Goal: Transaction & Acquisition: Purchase product/service

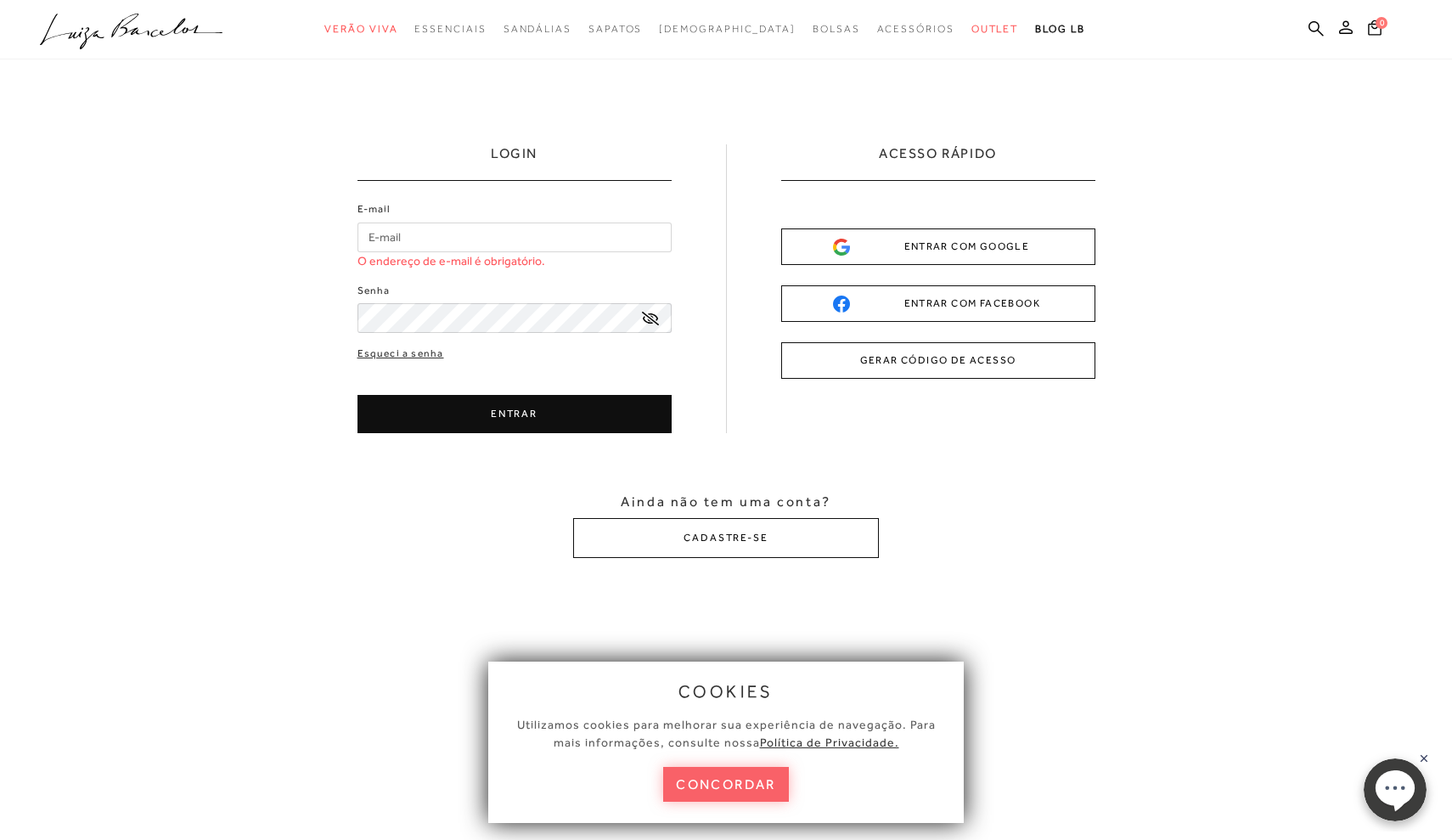
type input "[EMAIL_ADDRESS][DOMAIN_NAME]"
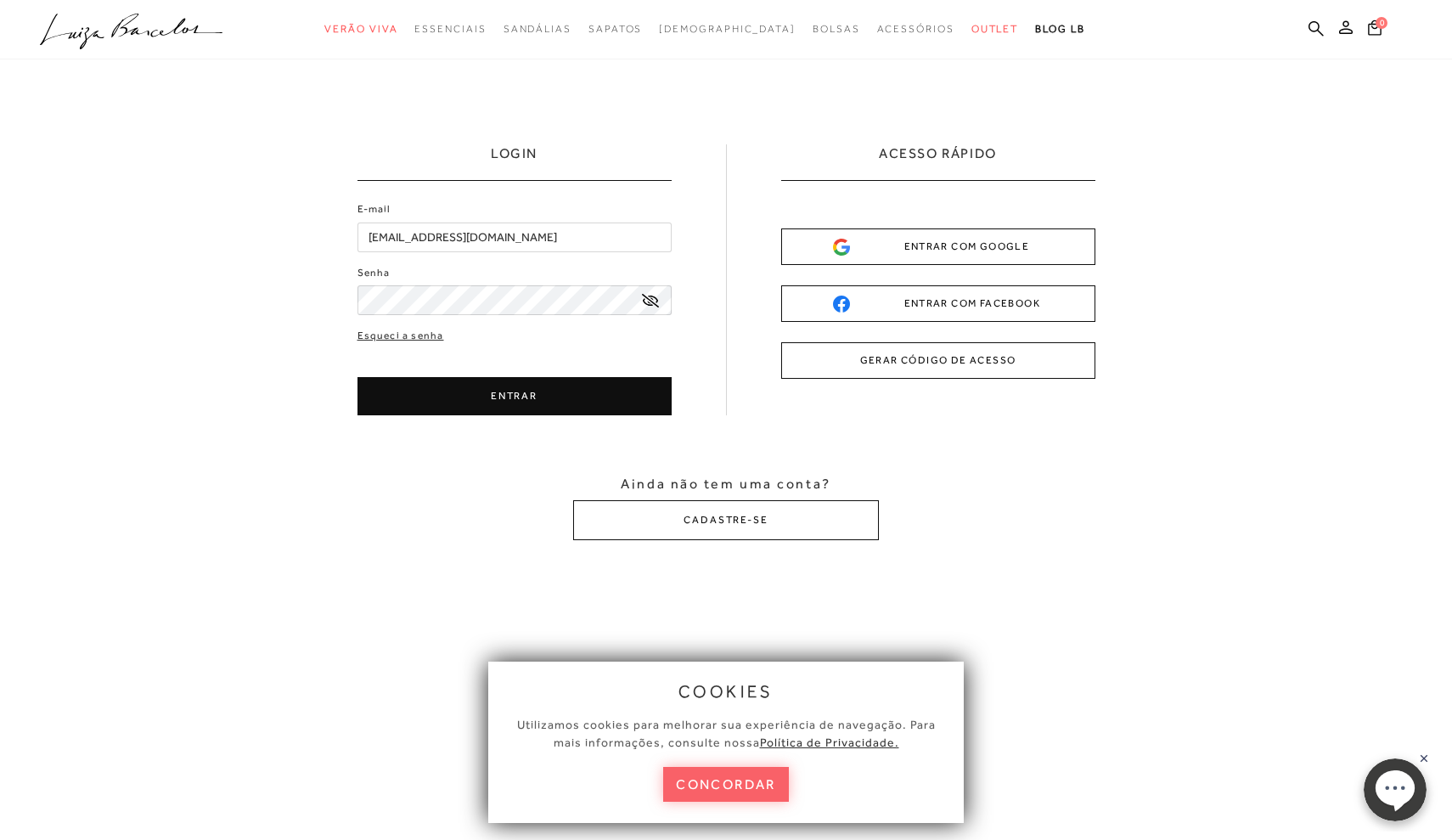
click at [519, 408] on button "ENTRAR" at bounding box center [514, 396] width 314 height 38
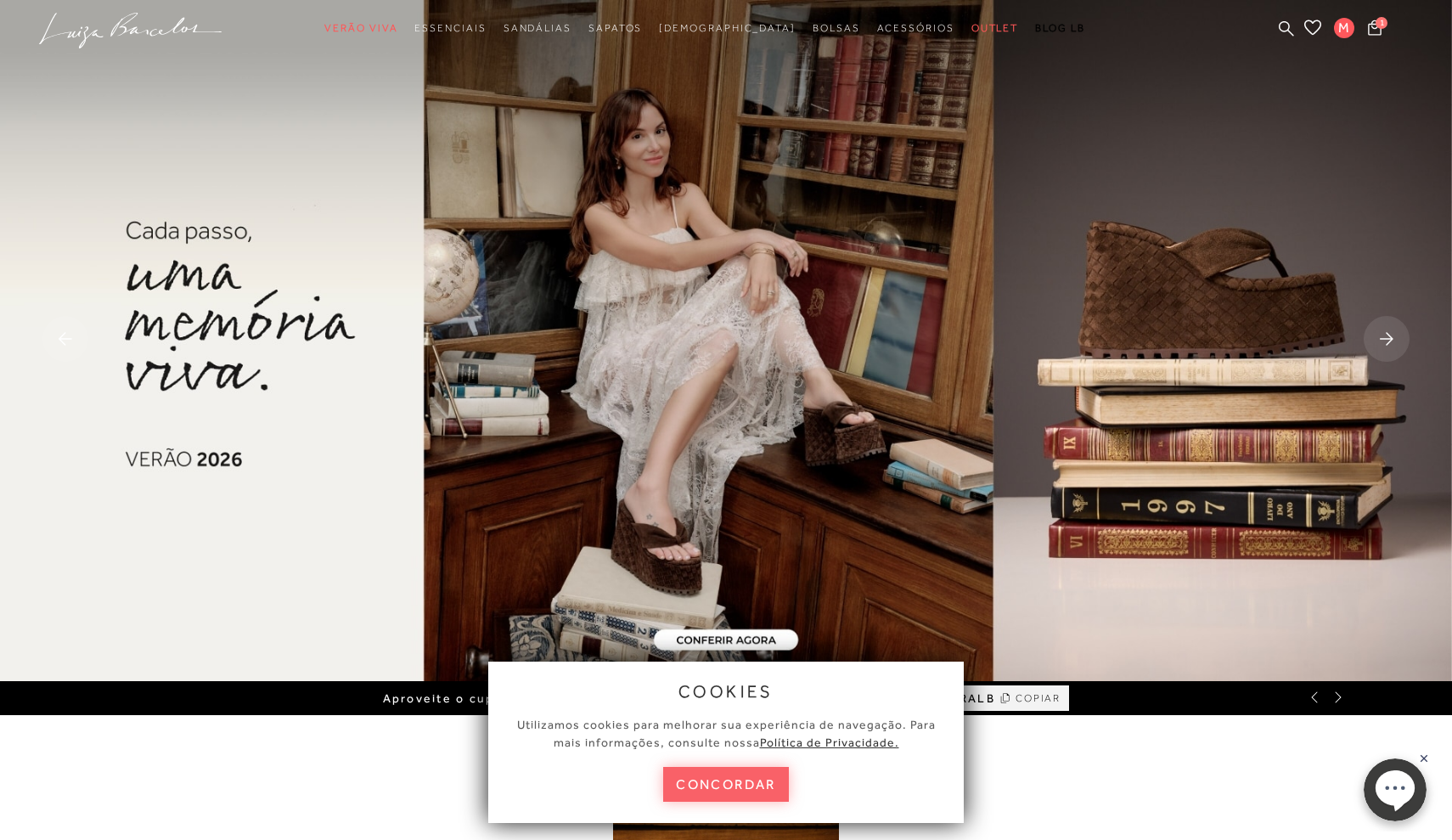
click at [741, 784] on button "concordar" at bounding box center [726, 784] width 126 height 35
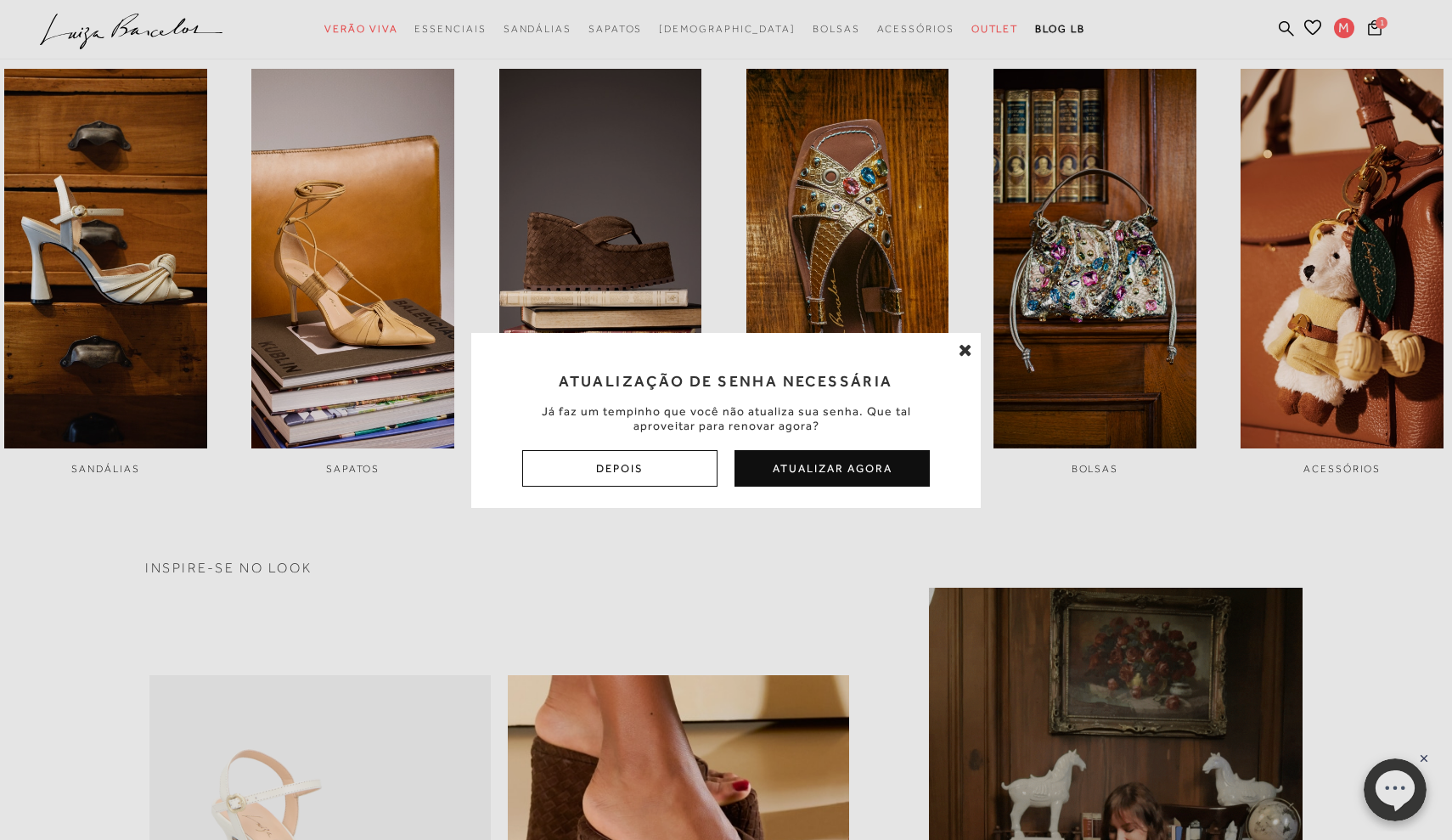
scroll to position [809, 0]
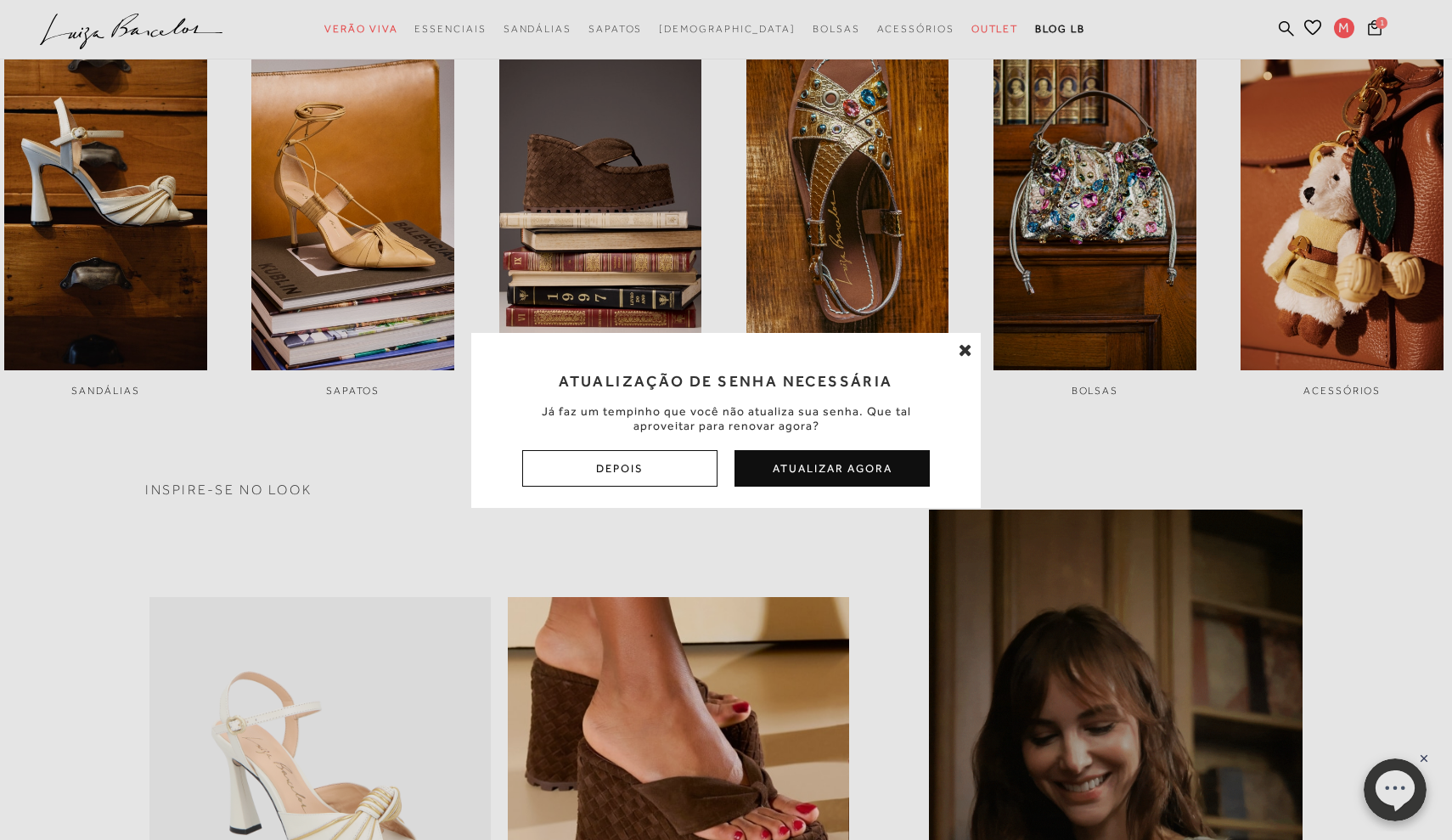
click at [962, 351] on icon at bounding box center [966, 349] width 14 height 17
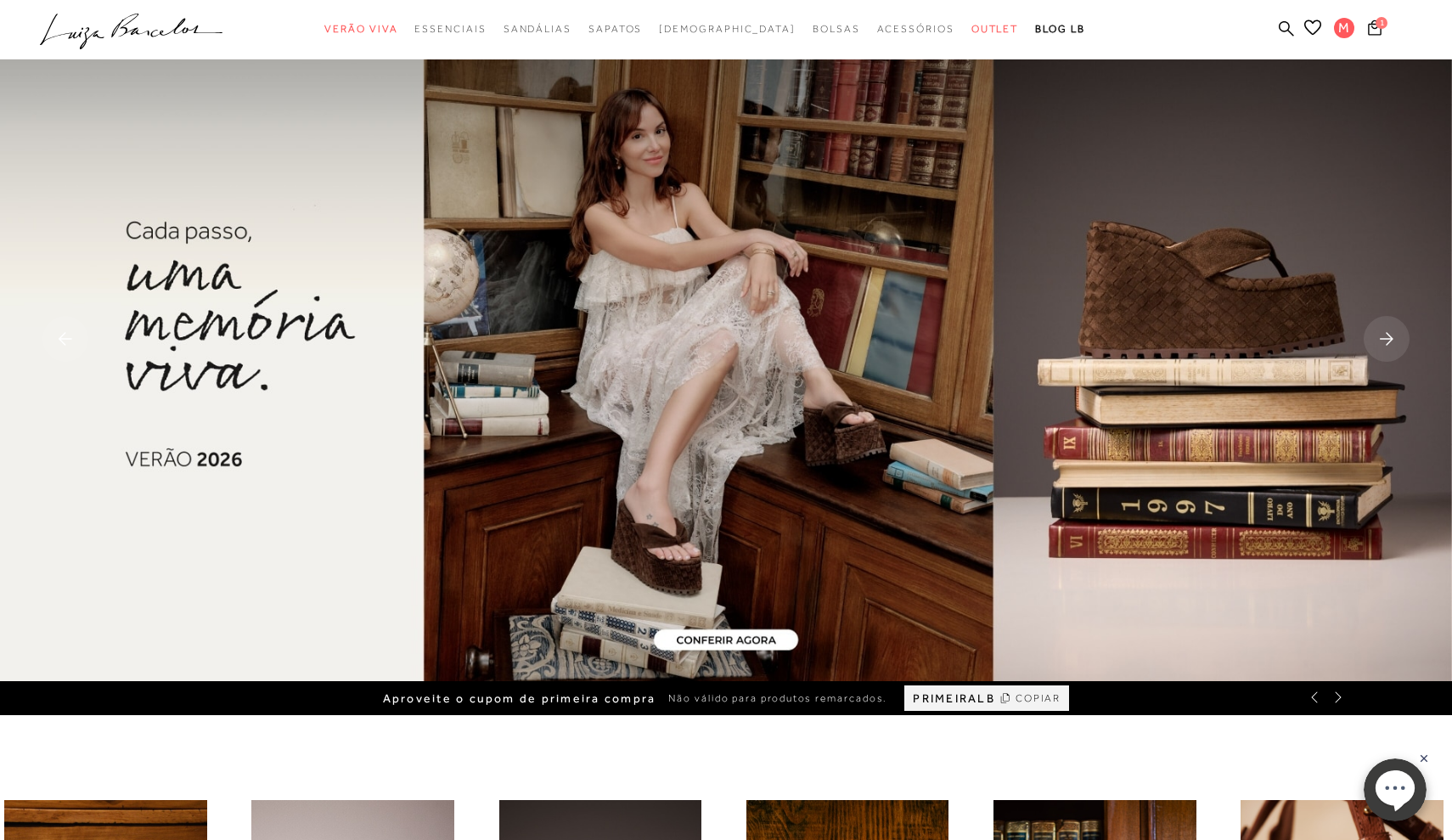
scroll to position [0, 0]
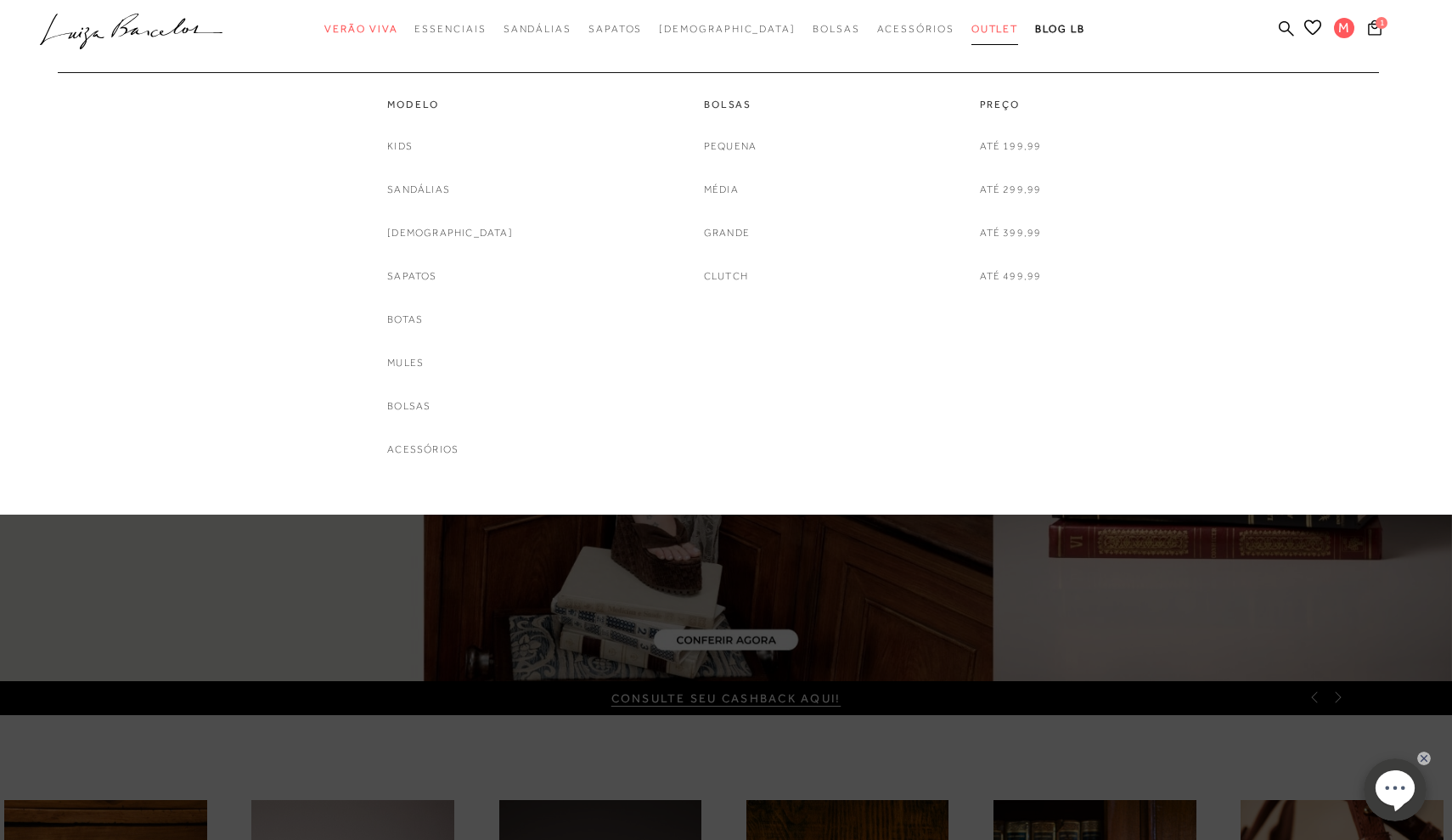
click at [971, 29] on span "Outlet" at bounding box center [995, 29] width 48 height 12
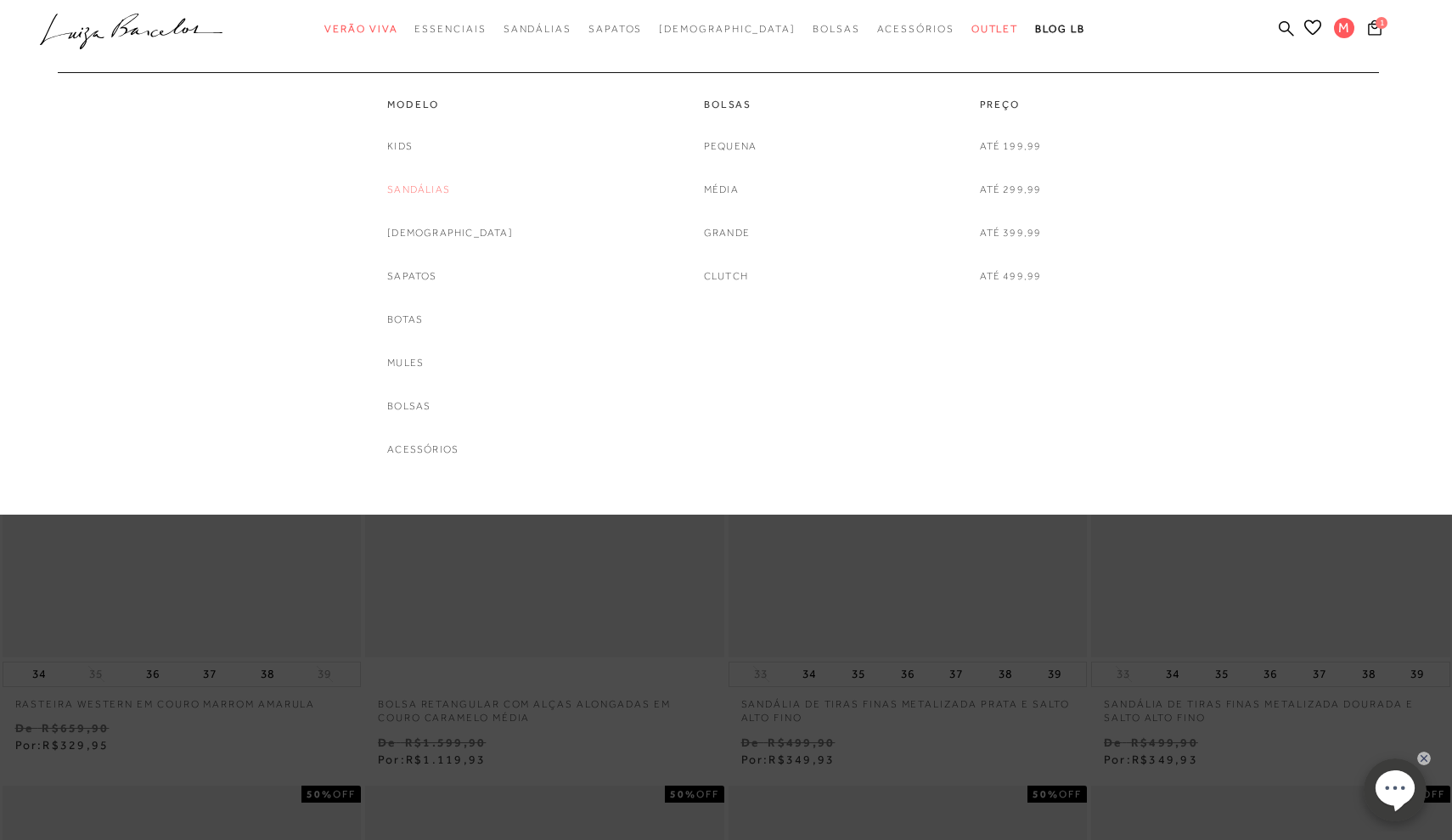
click at [450, 194] on link "Sandálias" at bounding box center [418, 190] width 63 height 18
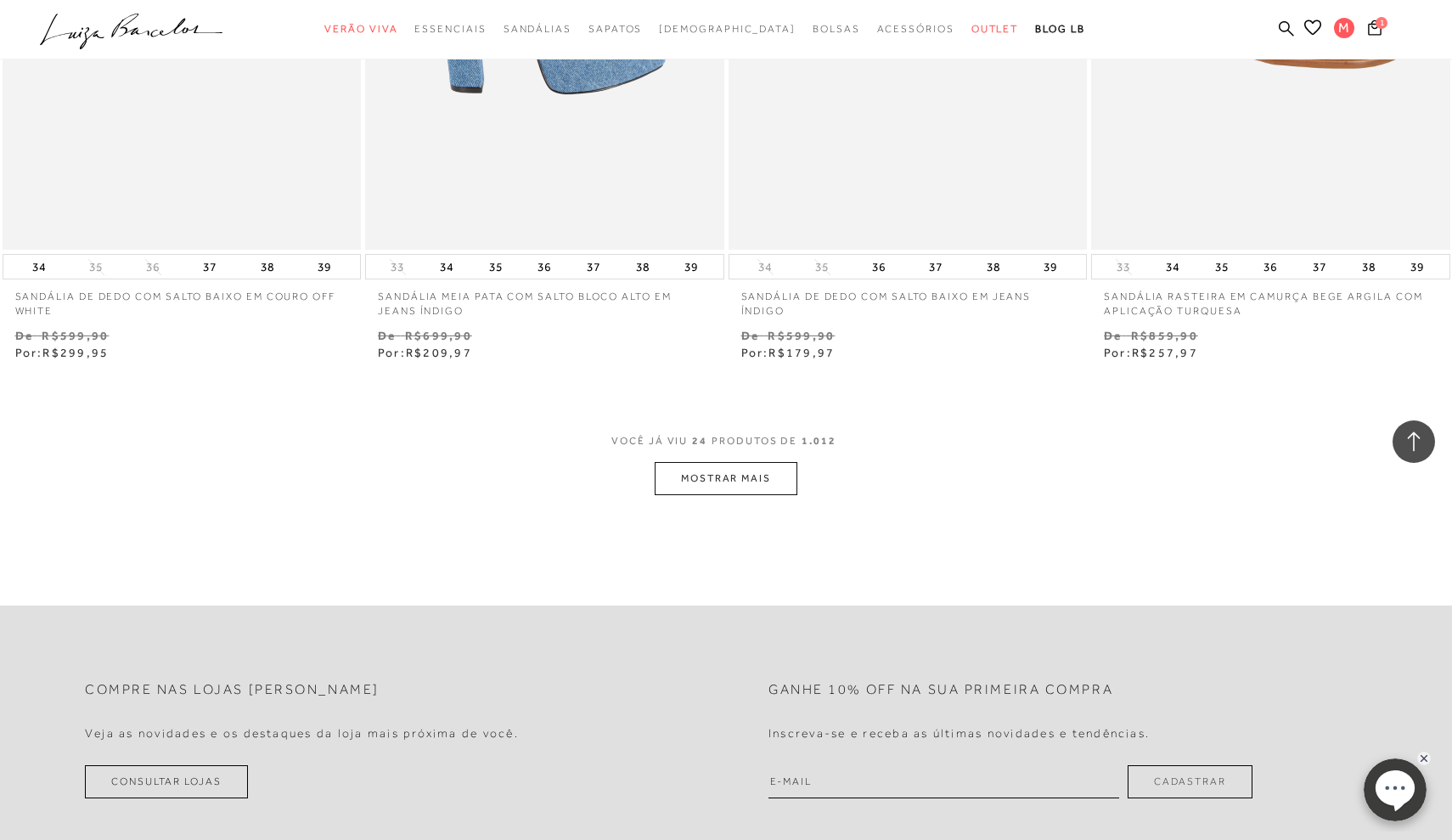
scroll to position [4029, 0]
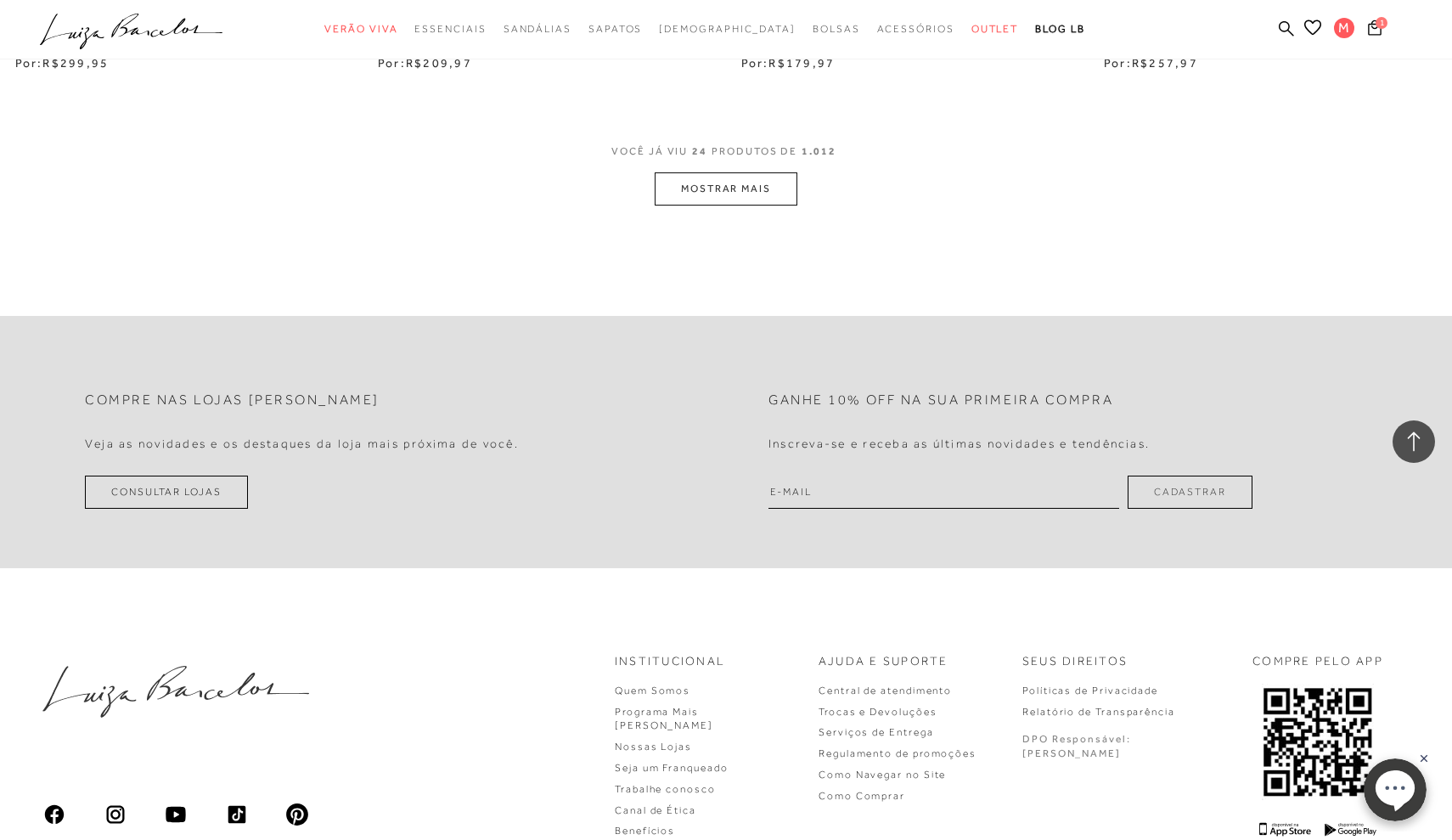
click at [740, 174] on button "MOSTRAR MAIS" at bounding box center [726, 188] width 143 height 33
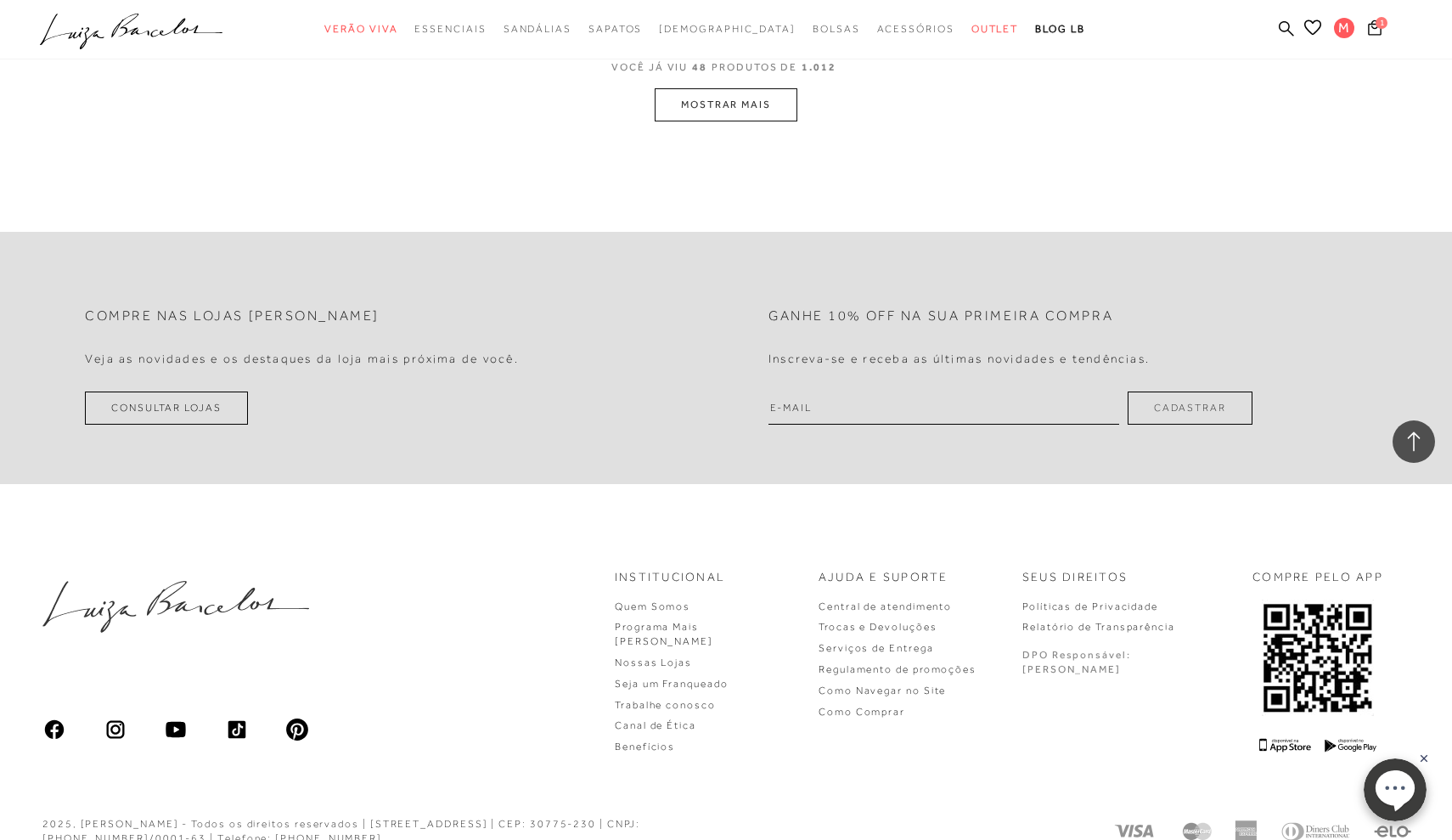
scroll to position [8111, 0]
click at [727, 93] on button "MOSTRAR MAIS" at bounding box center [726, 105] width 143 height 33
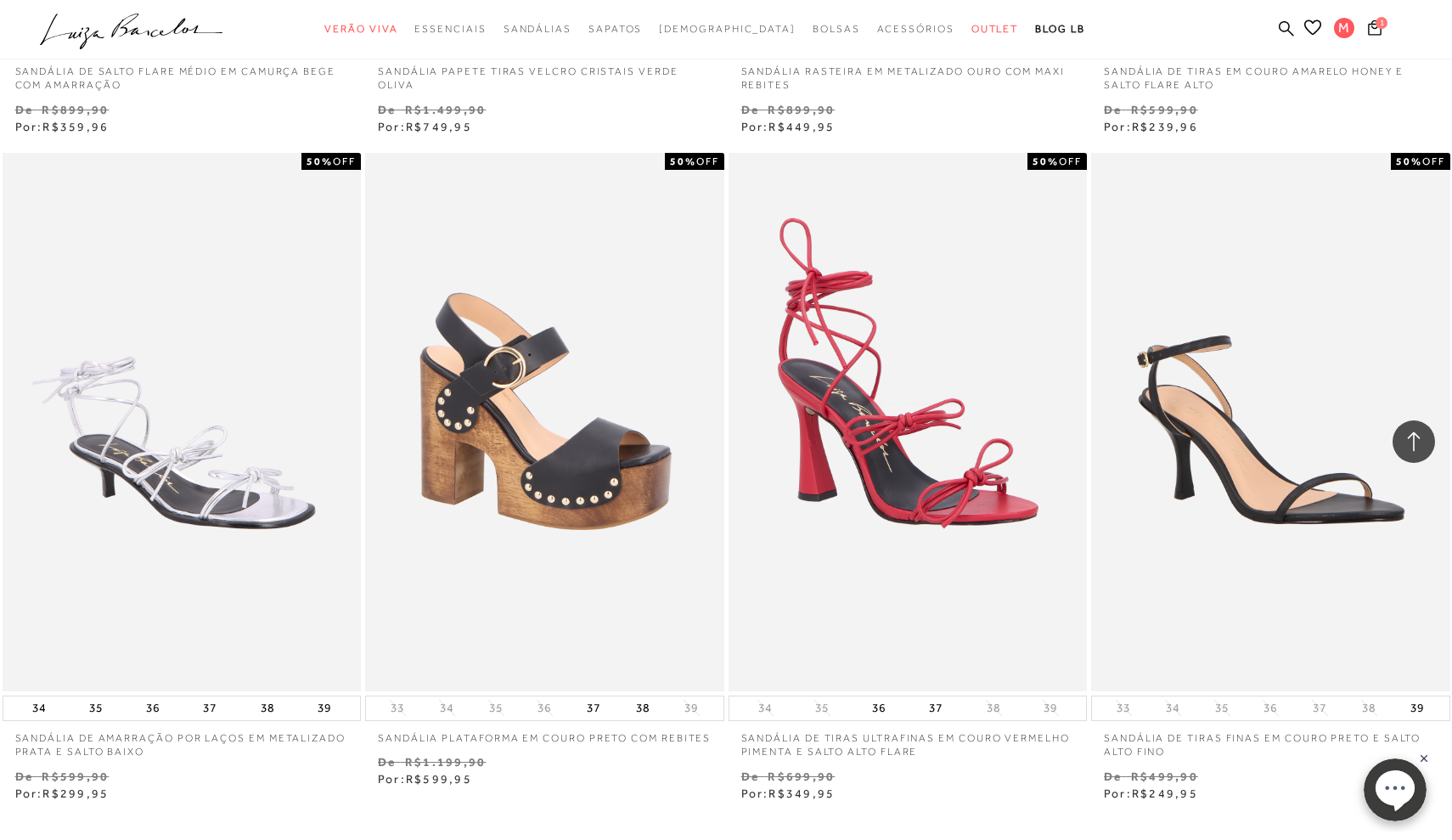
scroll to position [11583, 0]
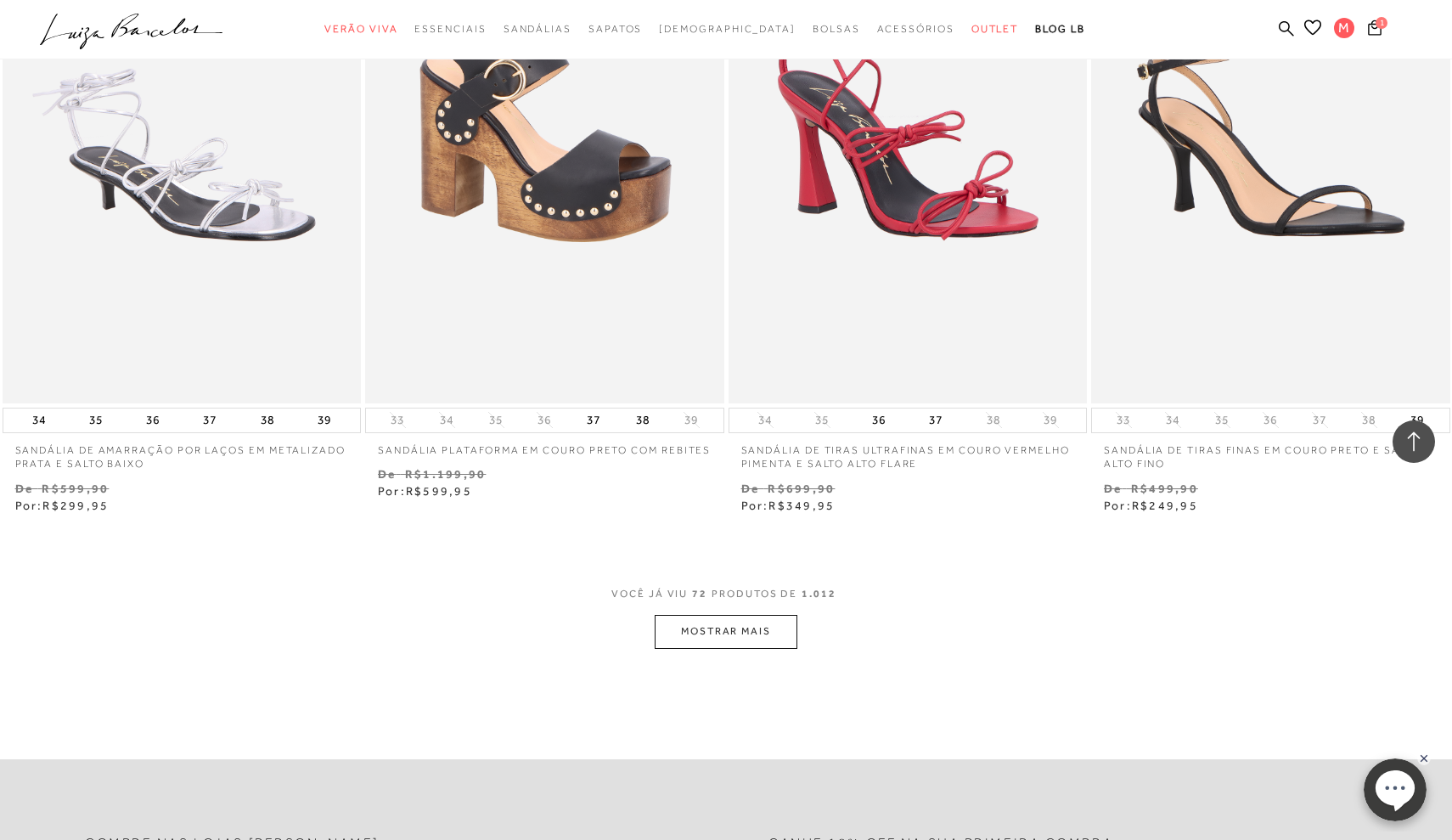
click at [729, 615] on button "MOSTRAR MAIS" at bounding box center [726, 631] width 143 height 33
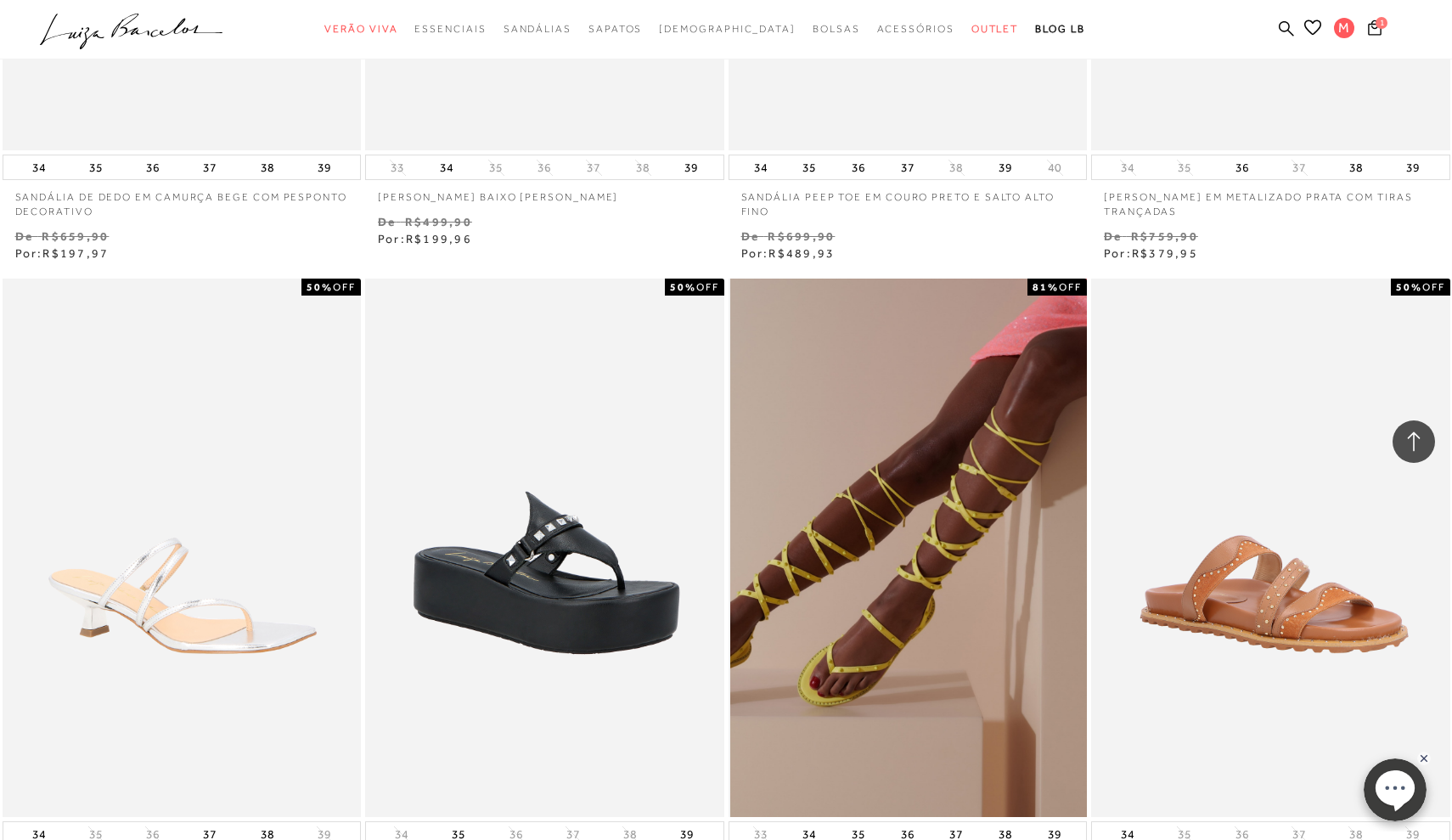
scroll to position [15658, 0]
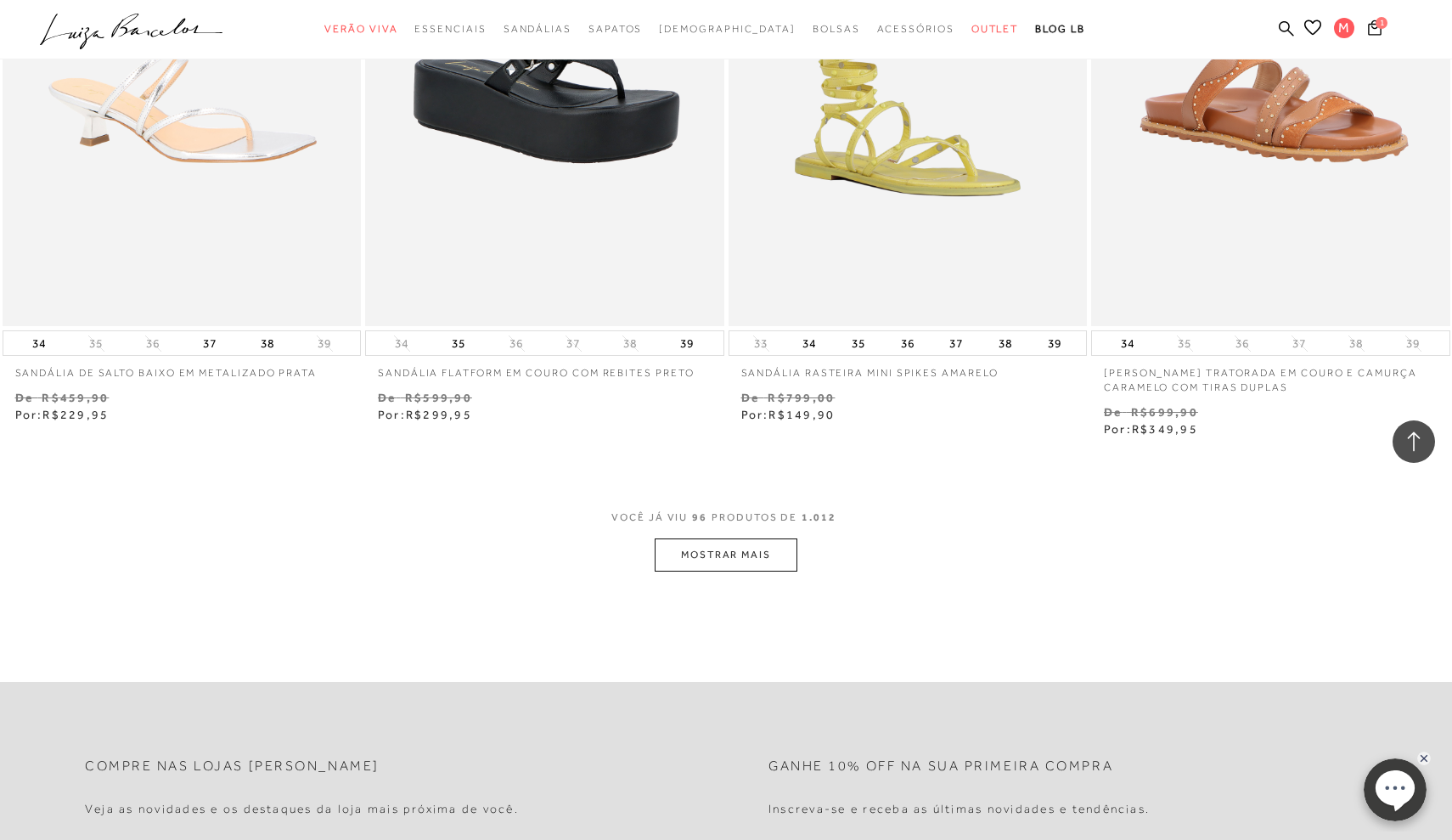
click at [748, 538] on button "MOSTRAR MAIS" at bounding box center [726, 554] width 143 height 33
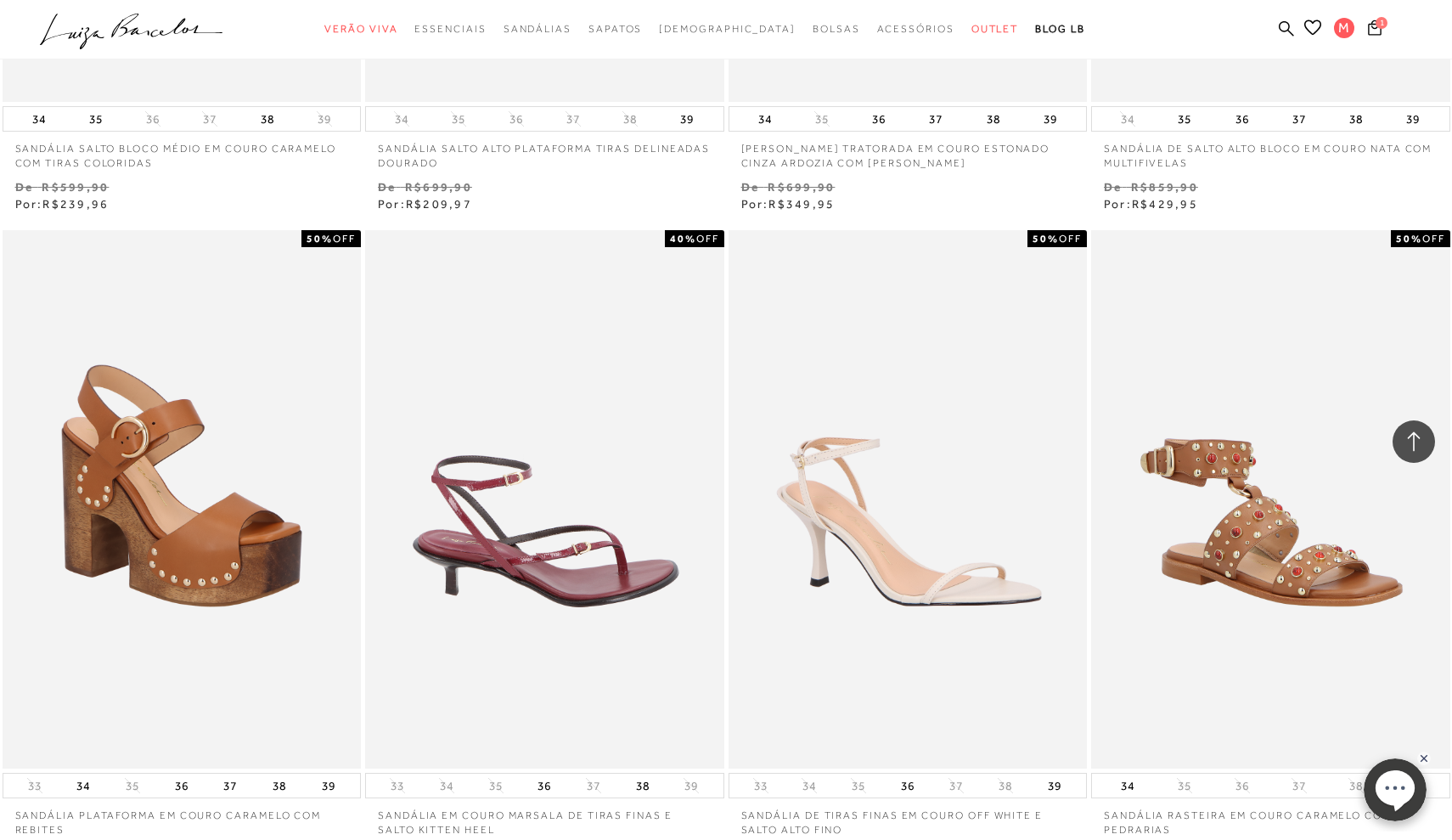
scroll to position [19676, 0]
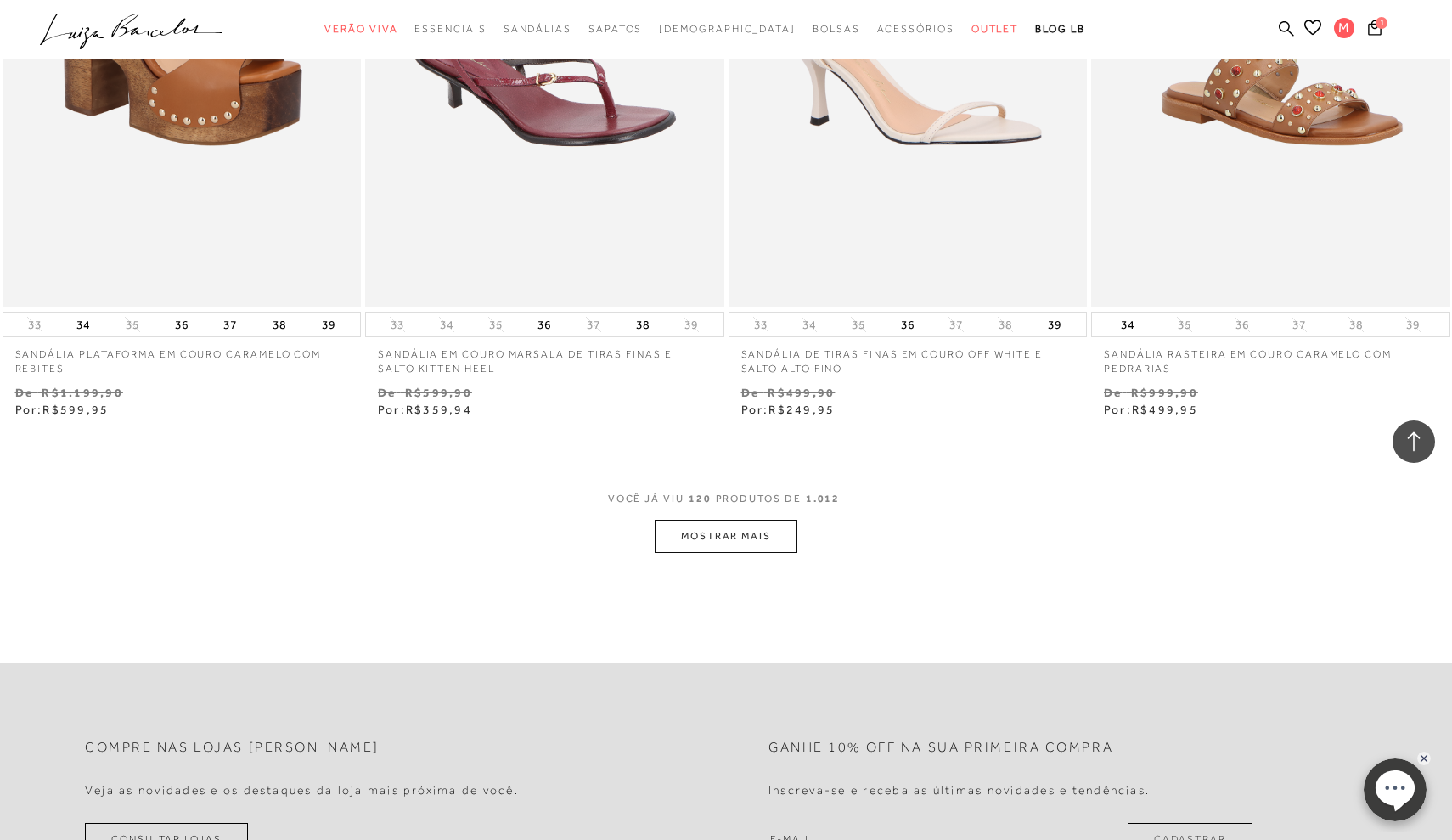
click at [742, 520] on button "MOSTRAR MAIS" at bounding box center [726, 536] width 143 height 33
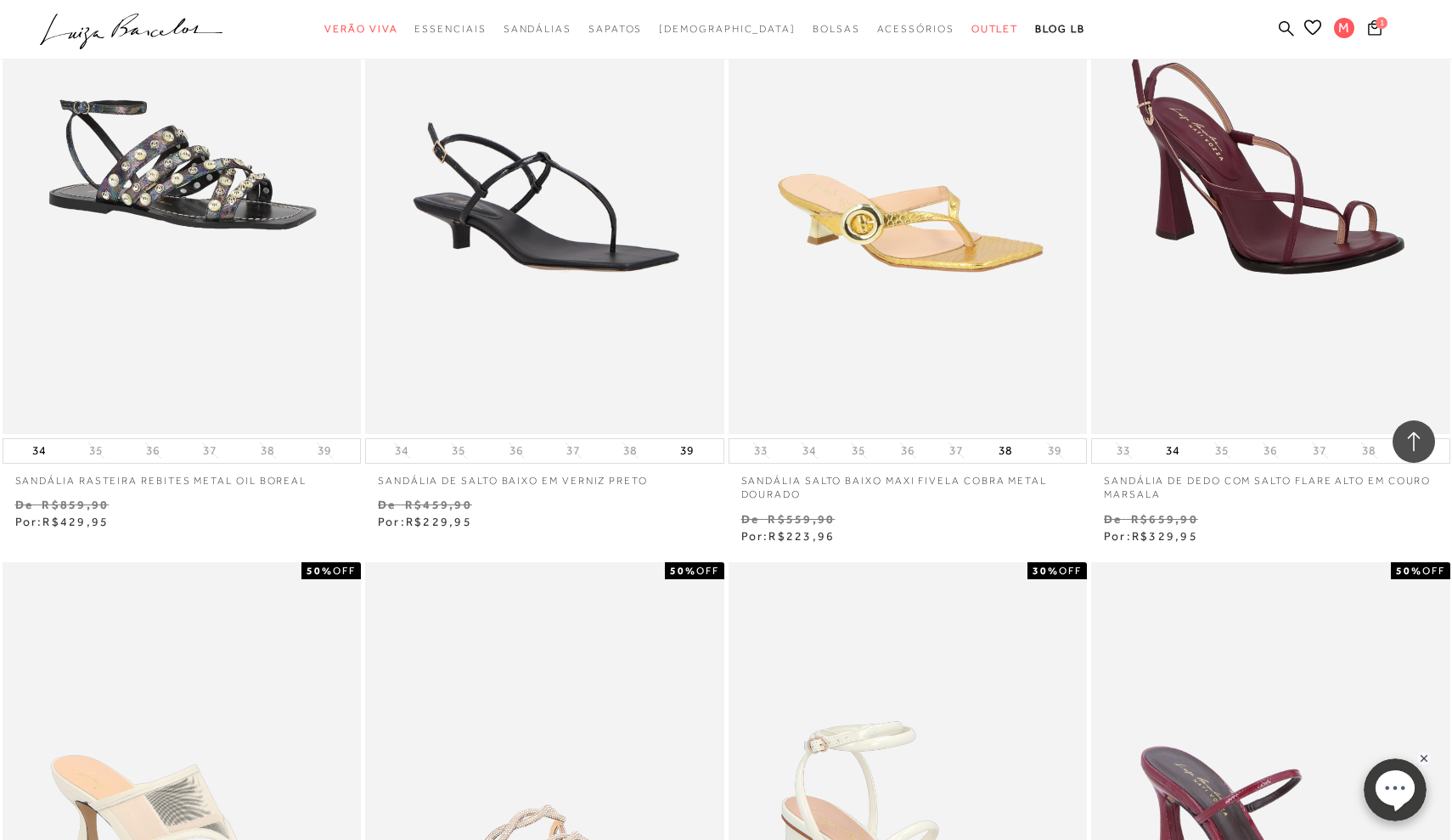
scroll to position [22168, 0]
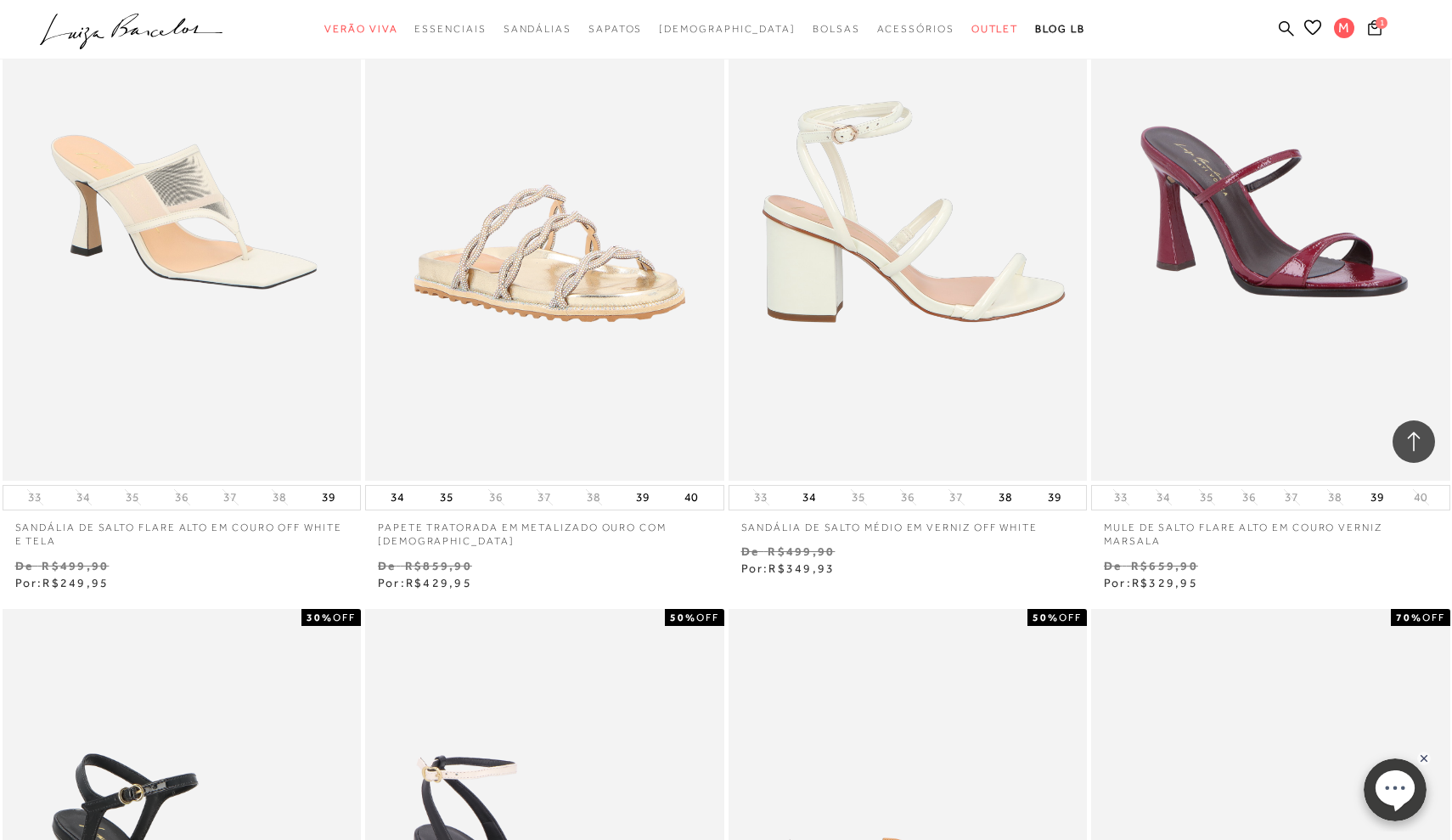
click at [939, 136] on img at bounding box center [908, 211] width 357 height 538
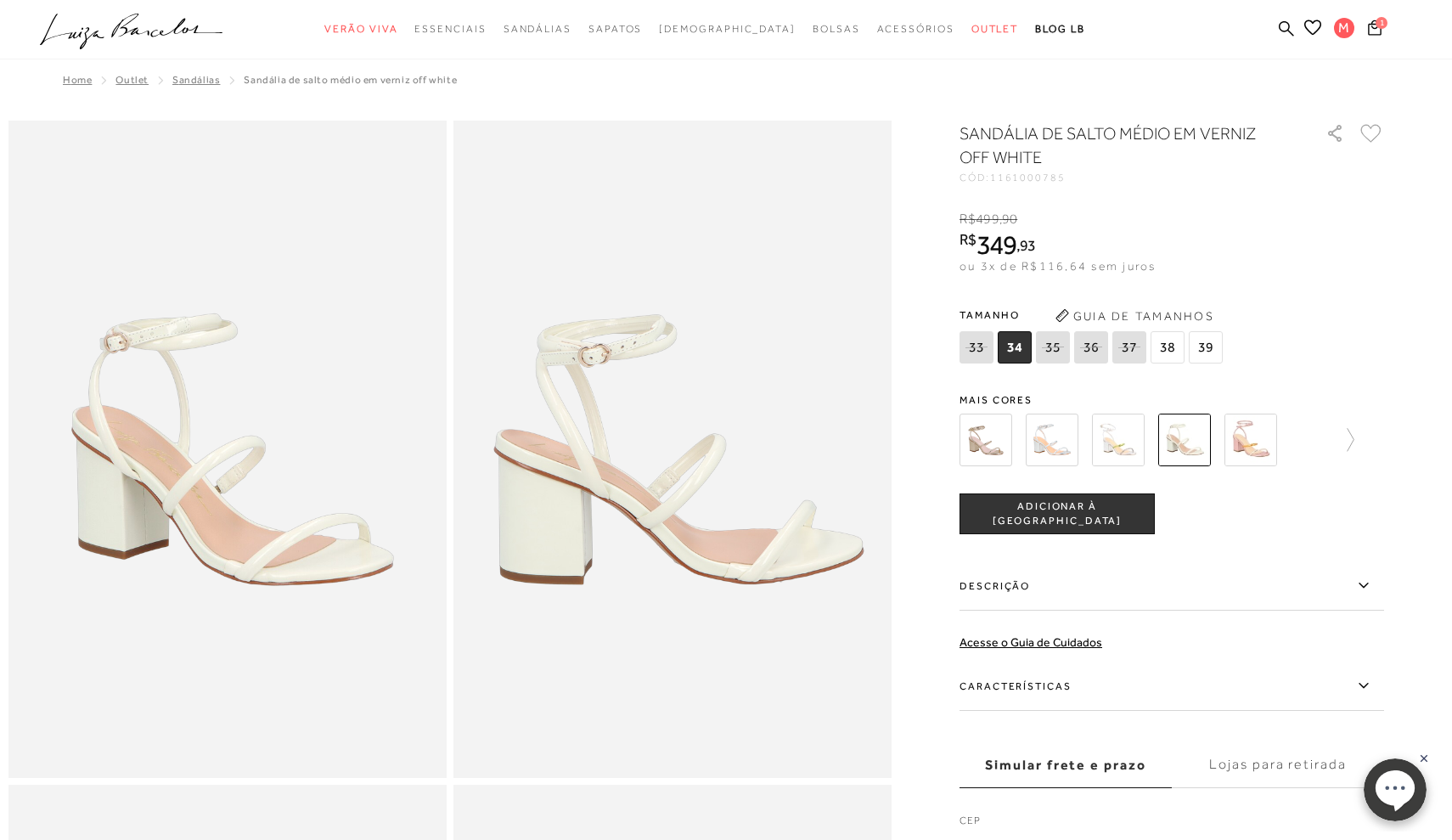
click at [1001, 431] on img at bounding box center [985, 439] width 53 height 53
click at [980, 447] on img at bounding box center [985, 439] width 53 height 53
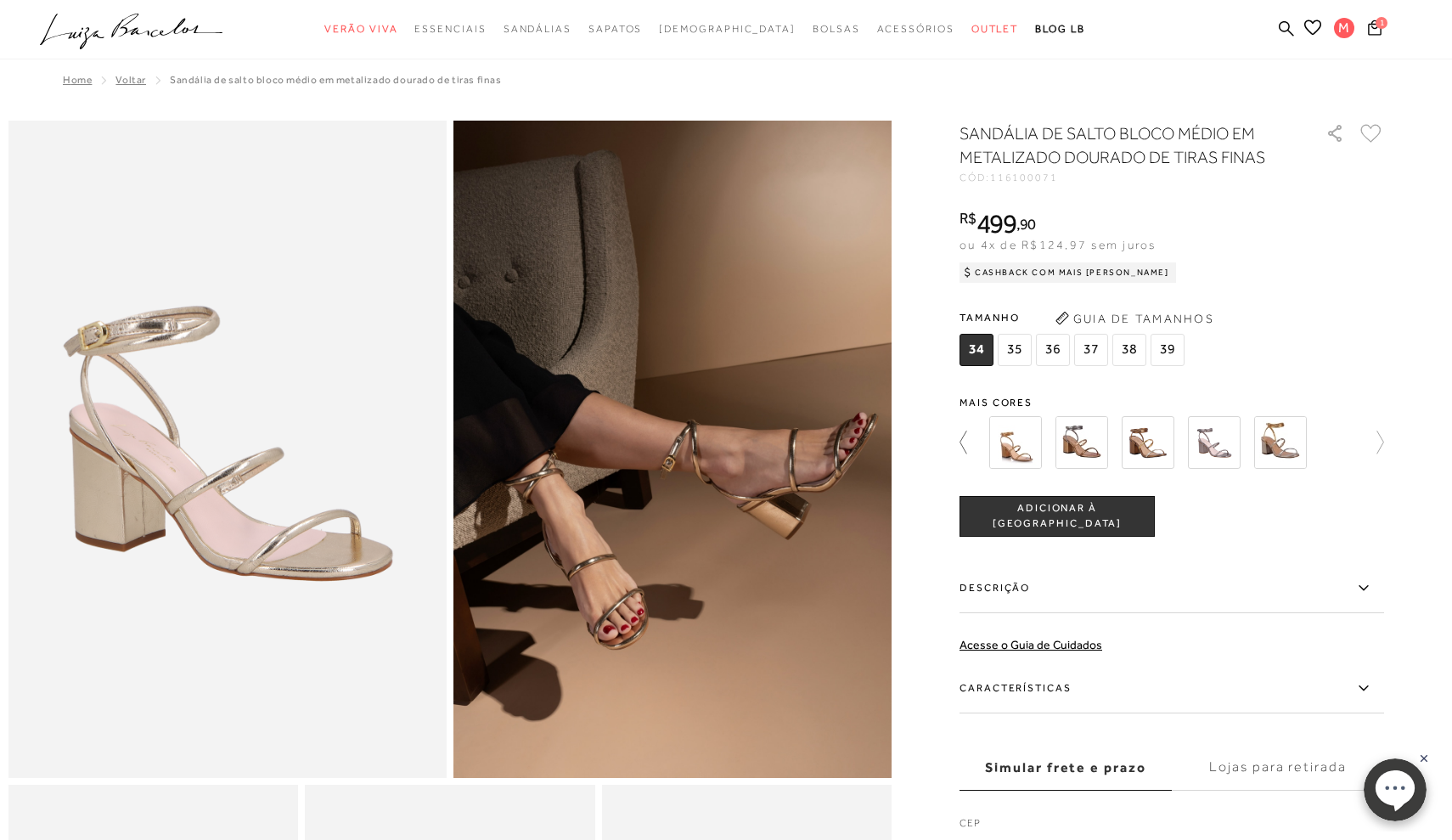
click at [959, 441] on icon at bounding box center [971, 442] width 24 height 24
click at [1382, 441] on icon at bounding box center [1372, 442] width 24 height 24
click at [1087, 435] on img at bounding box center [1081, 442] width 53 height 53
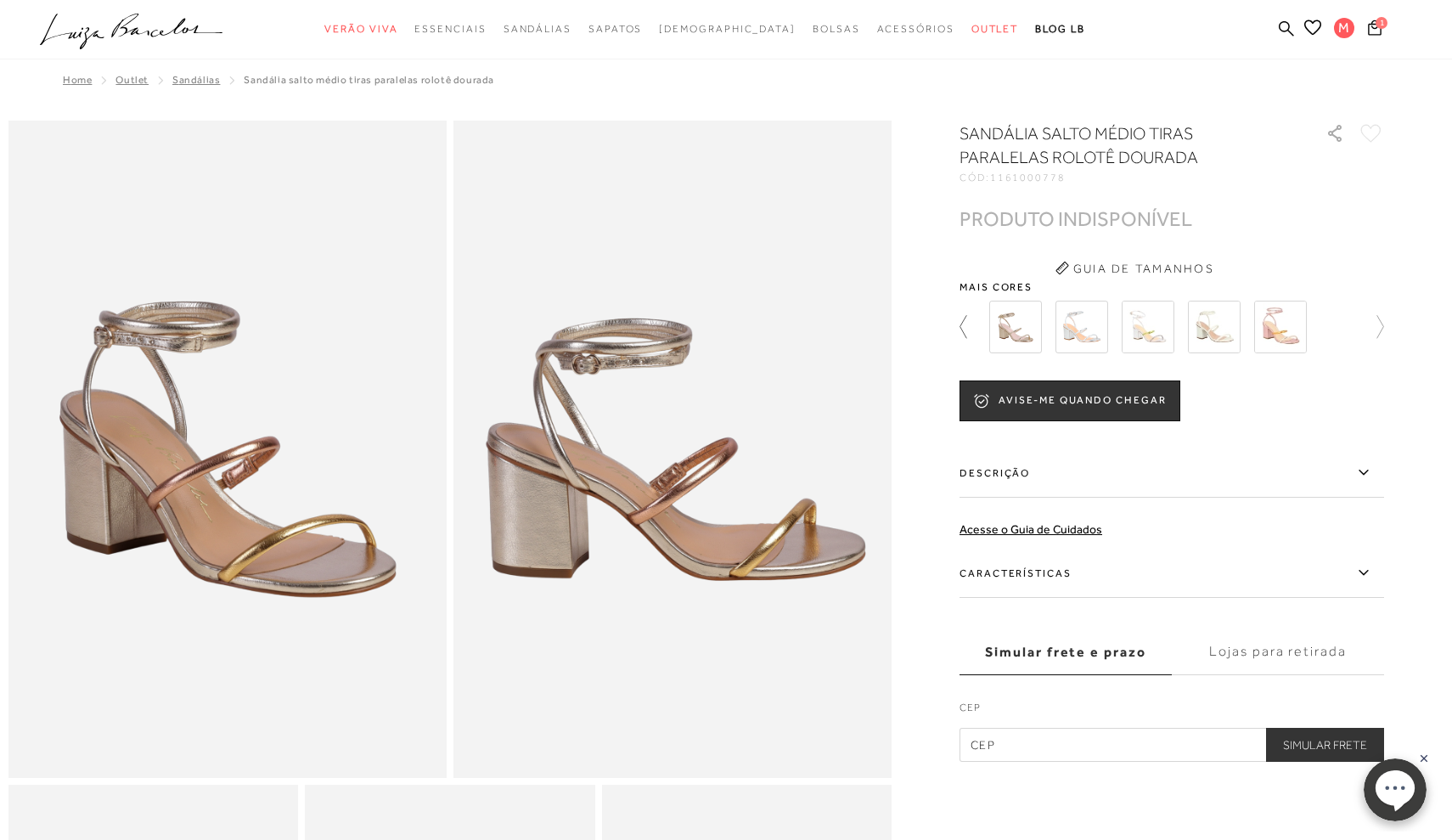
click at [966, 327] on icon at bounding box center [971, 327] width 24 height 24
click at [1376, 325] on icon at bounding box center [1372, 327] width 24 height 24
click at [984, 330] on div at bounding box center [786, 326] width 395 height 63
click at [964, 328] on icon at bounding box center [971, 327] width 24 height 24
click at [1083, 328] on img at bounding box center [1081, 327] width 53 height 53
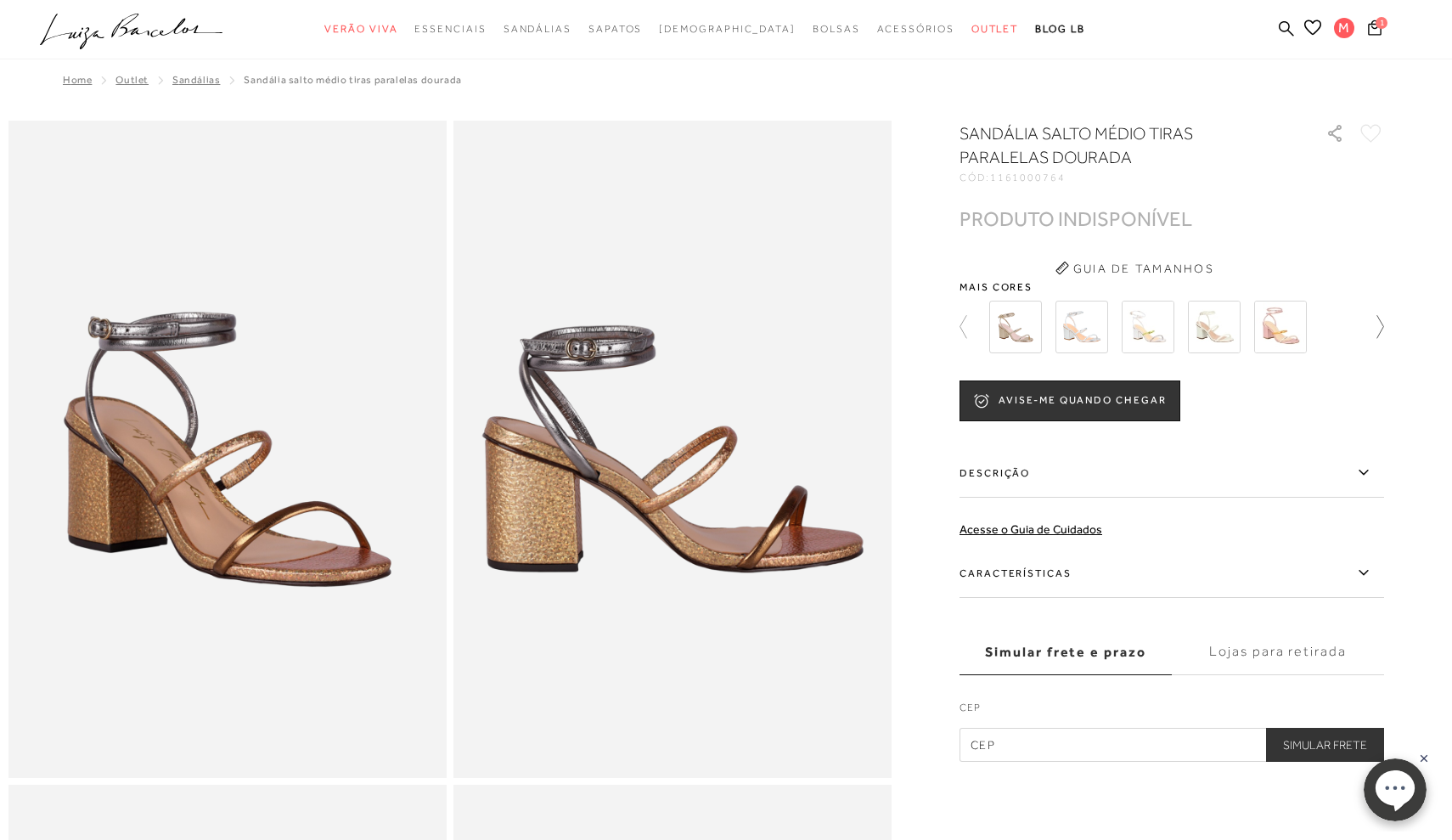
click at [1376, 312] on link at bounding box center [1372, 326] width 24 height 63
click at [1154, 340] on img at bounding box center [1148, 327] width 53 height 53
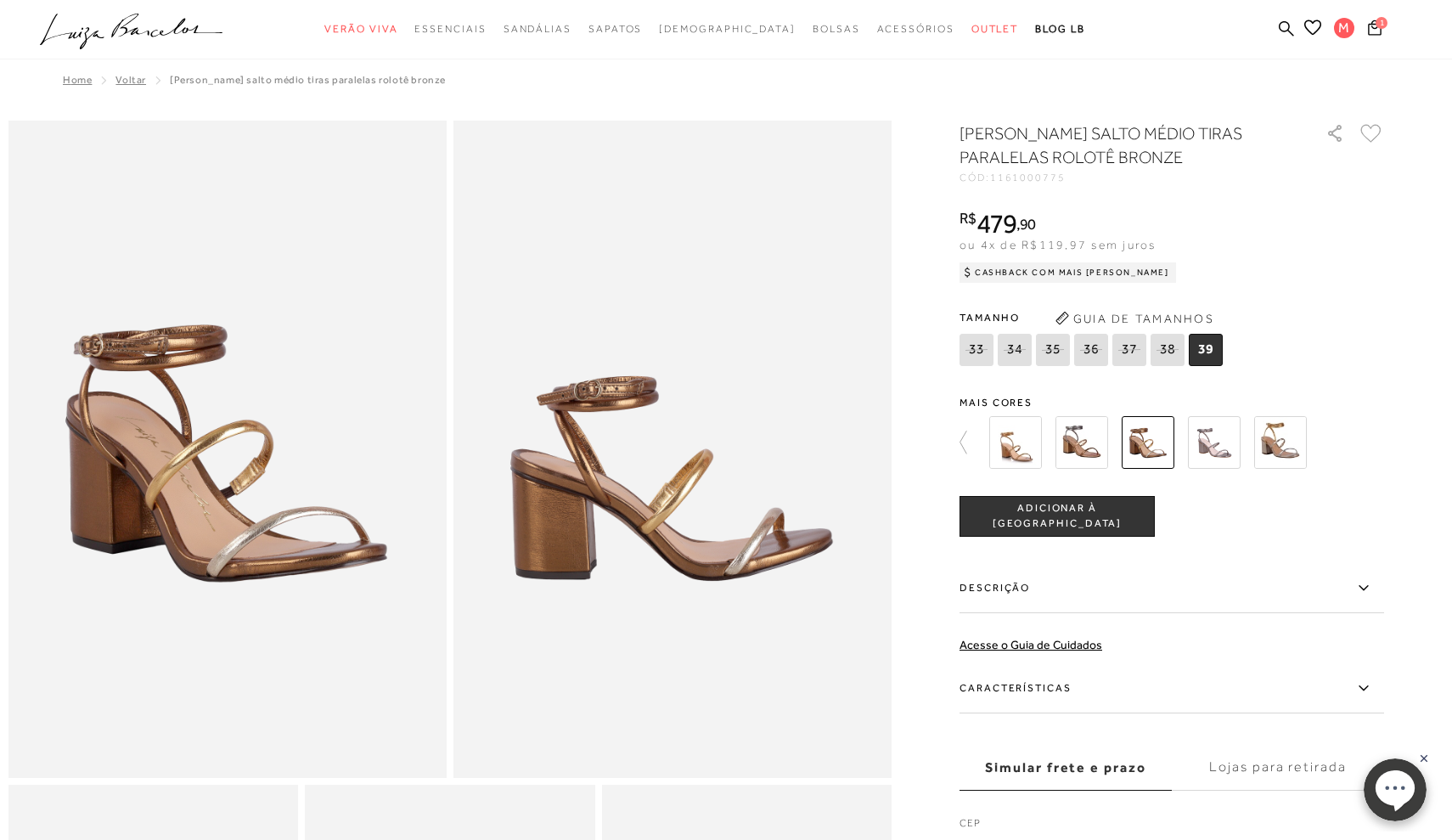
click at [1285, 443] on img at bounding box center [1280, 442] width 53 height 53
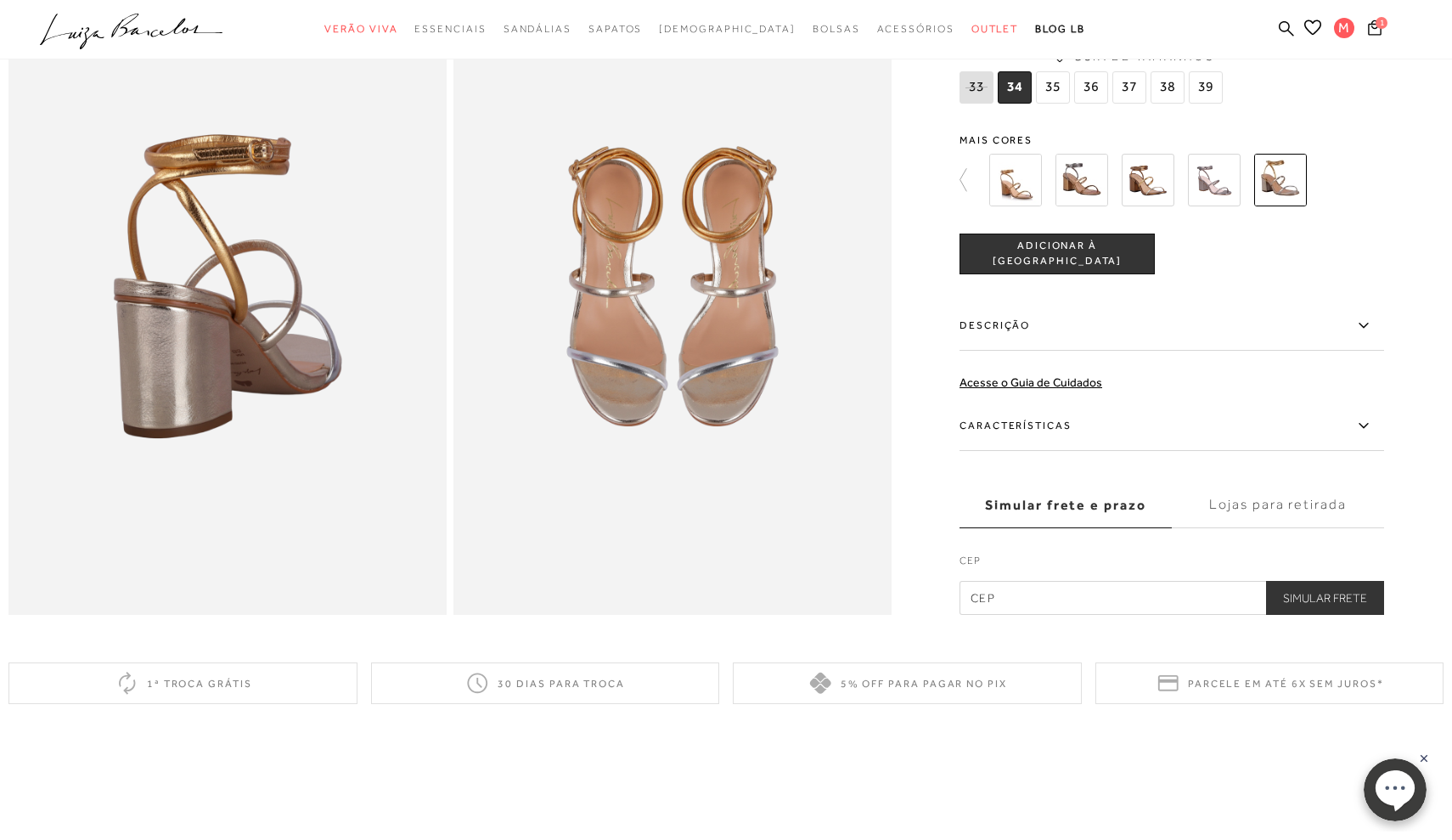
scroll to position [576, 0]
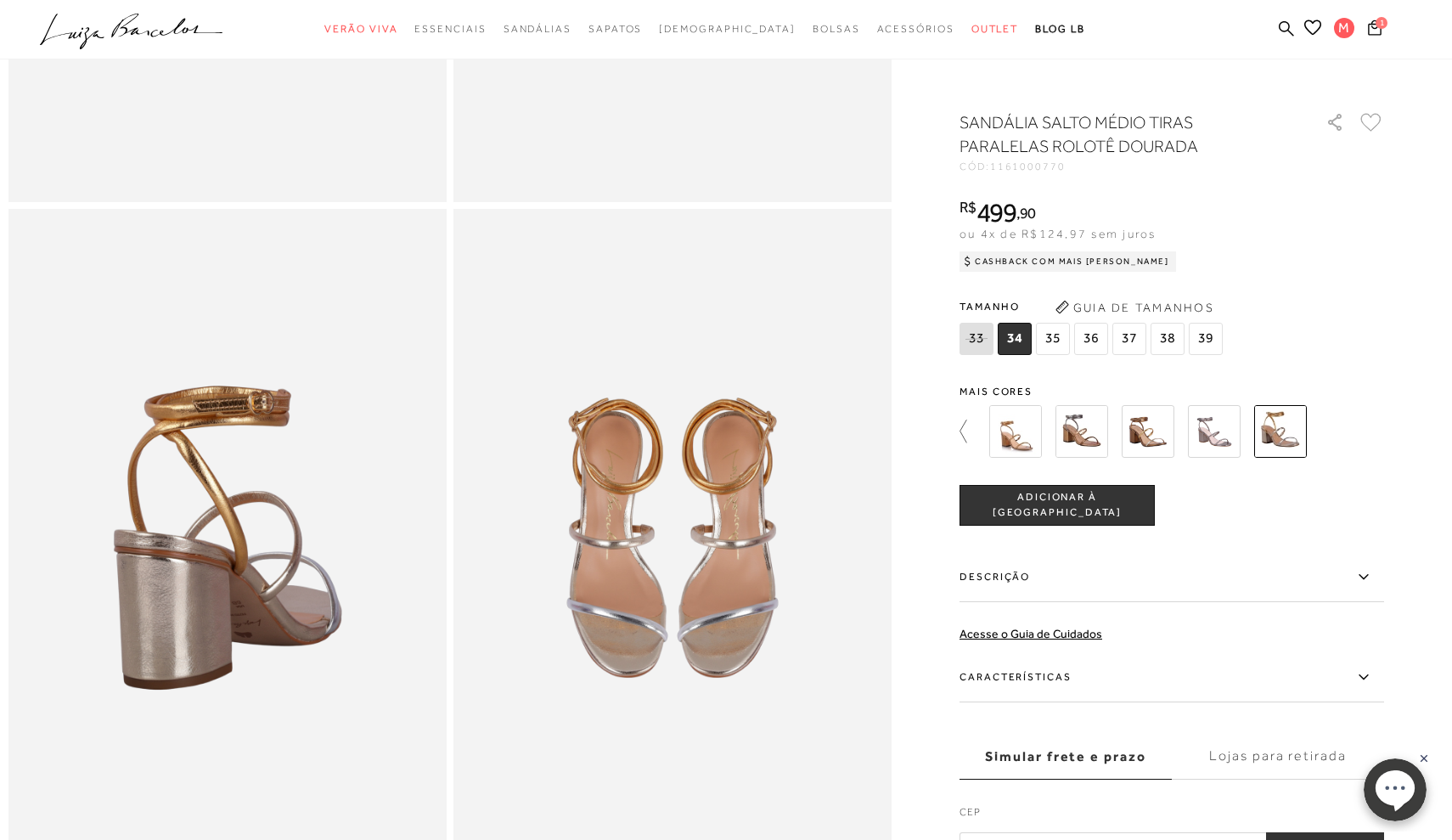
click at [964, 436] on icon at bounding box center [971, 431] width 24 height 24
click at [1000, 427] on img at bounding box center [1015, 431] width 53 height 53
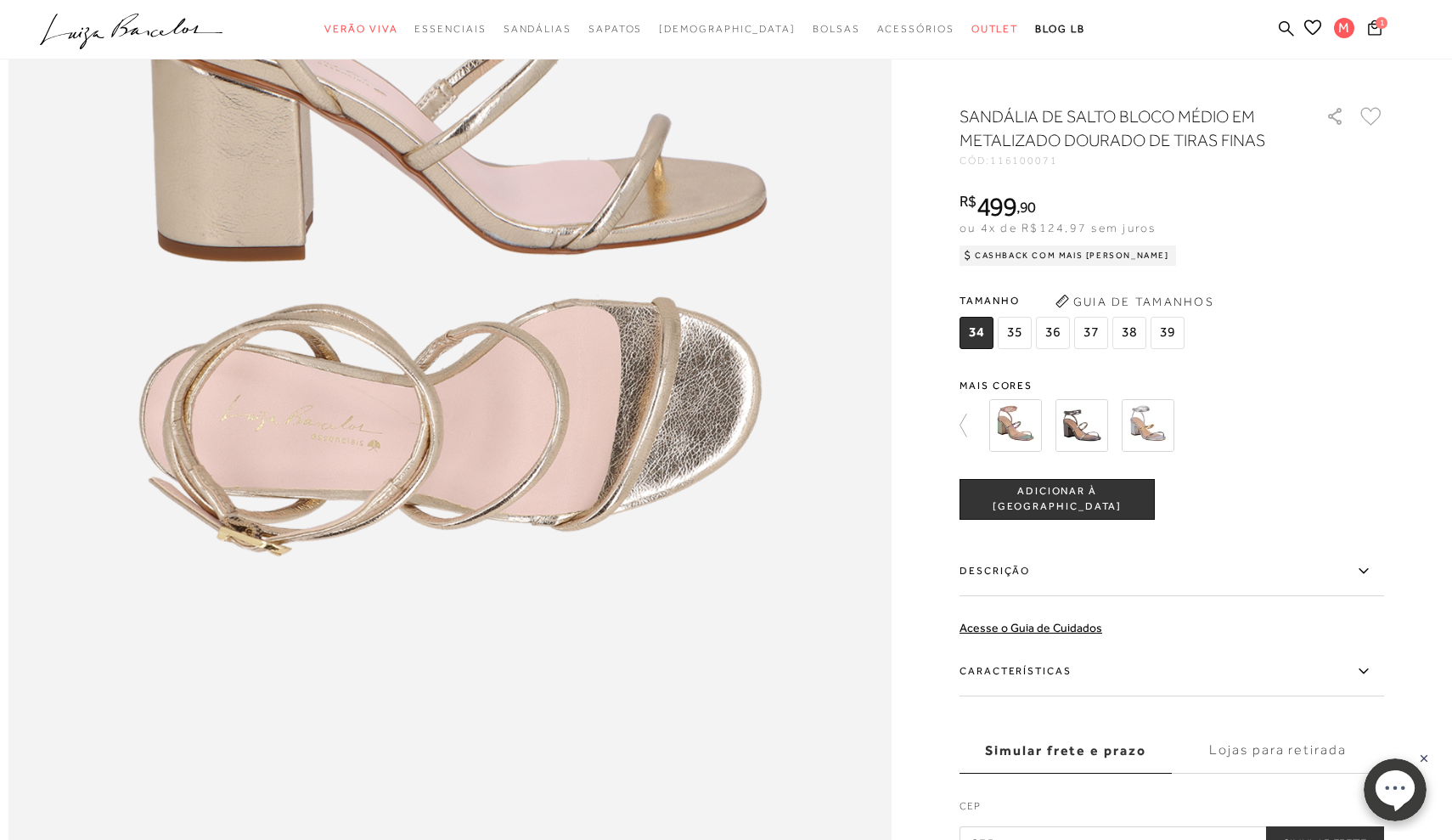
scroll to position [1689, 0]
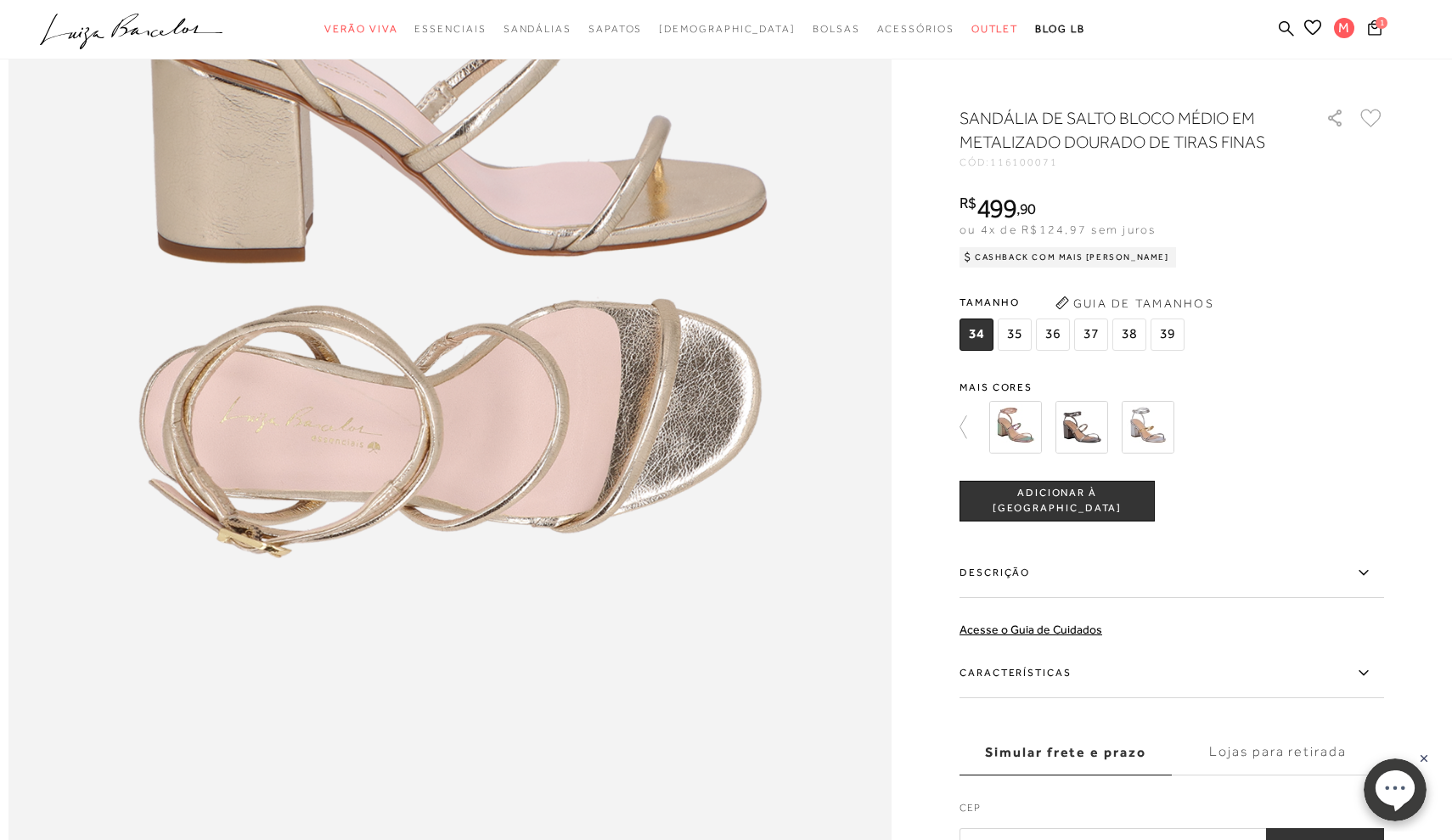
click at [1300, 649] on label "Características" at bounding box center [1171, 673] width 425 height 49
click at [0, 0] on input "Características" at bounding box center [0, 0] width 0 height 0
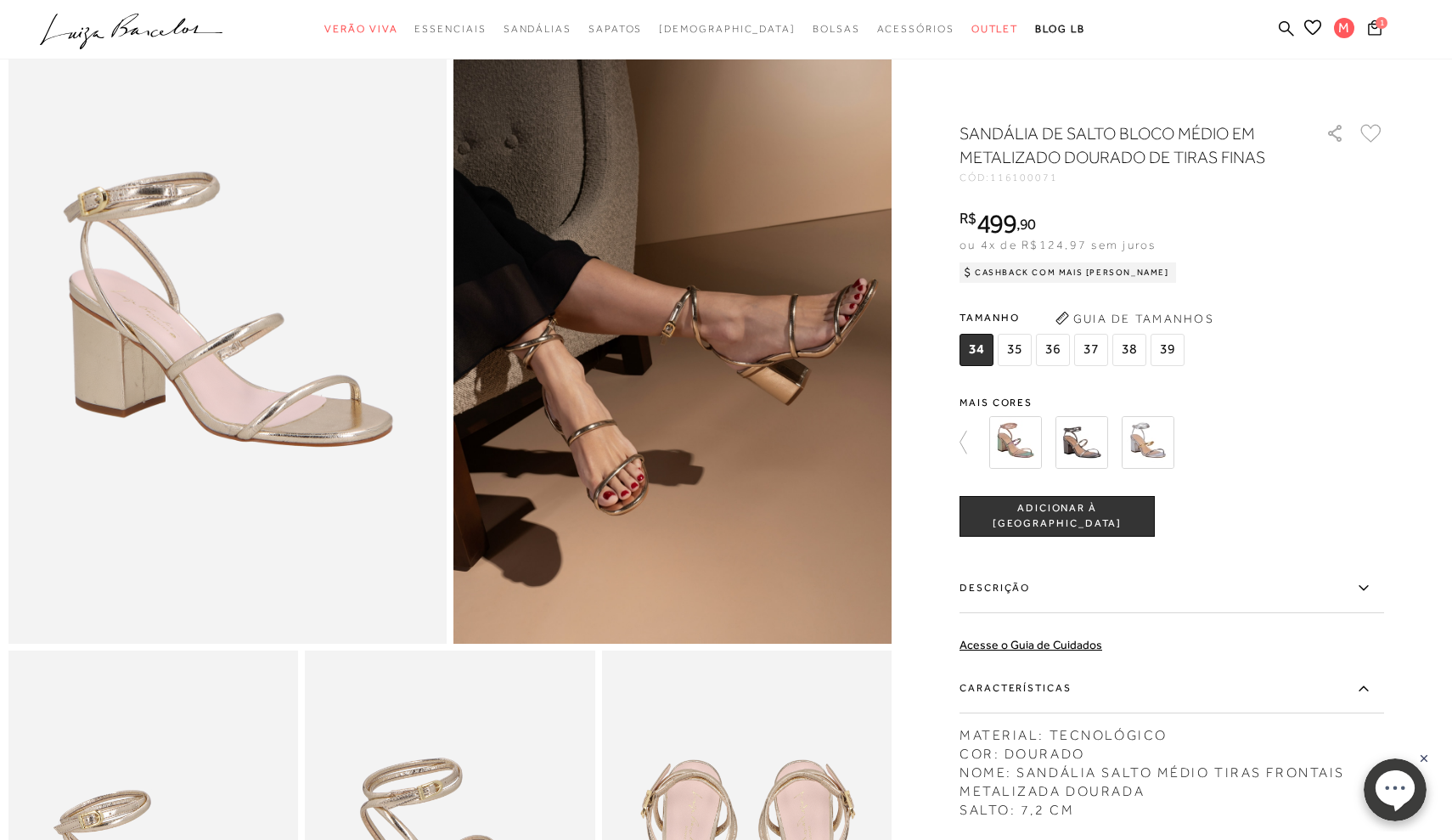
scroll to position [121, 0]
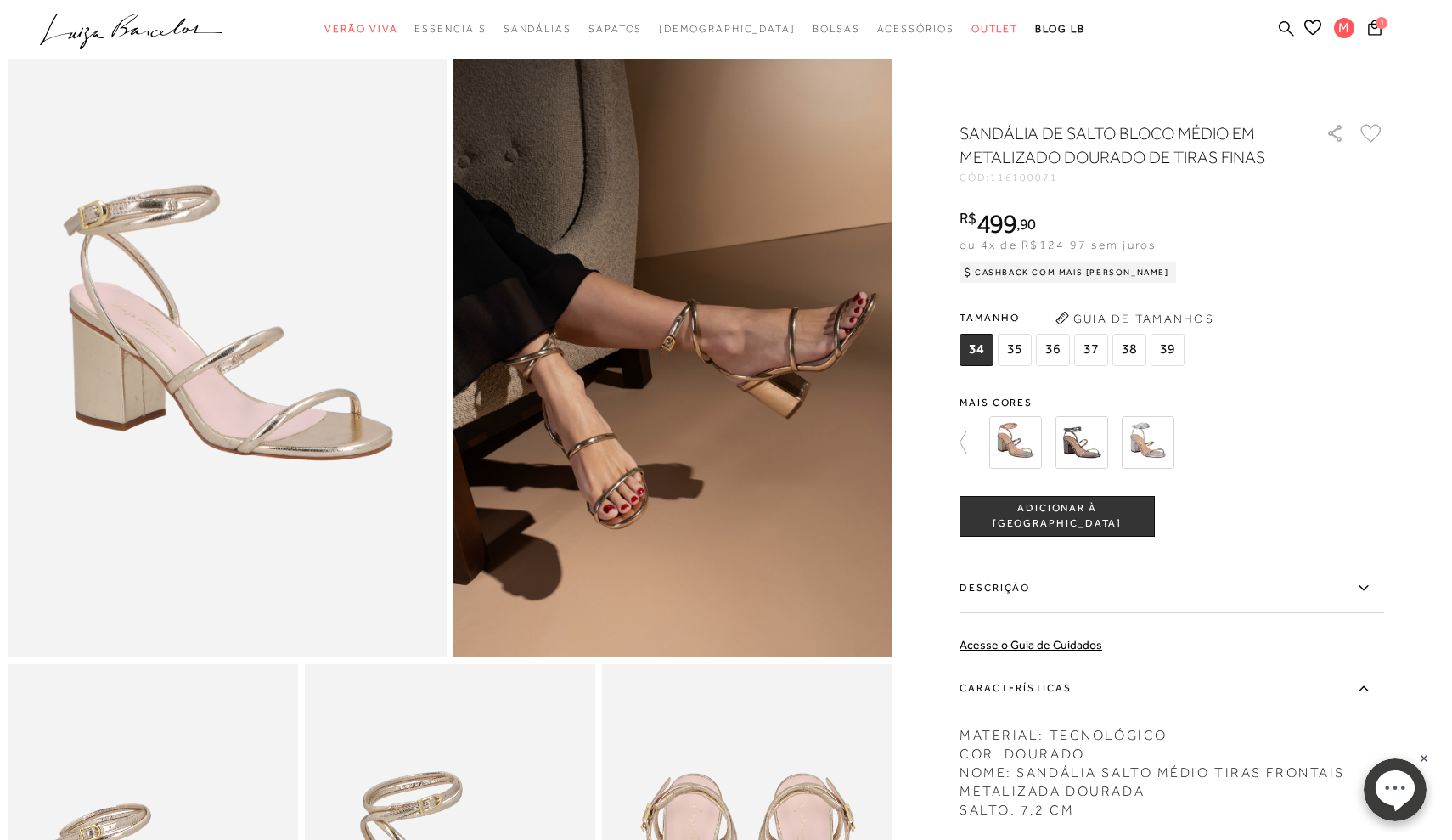
click at [959, 436] on icon at bounding box center [971, 442] width 24 height 24
click at [962, 436] on icon at bounding box center [971, 442] width 24 height 24
click at [1080, 436] on img at bounding box center [1081, 442] width 53 height 53
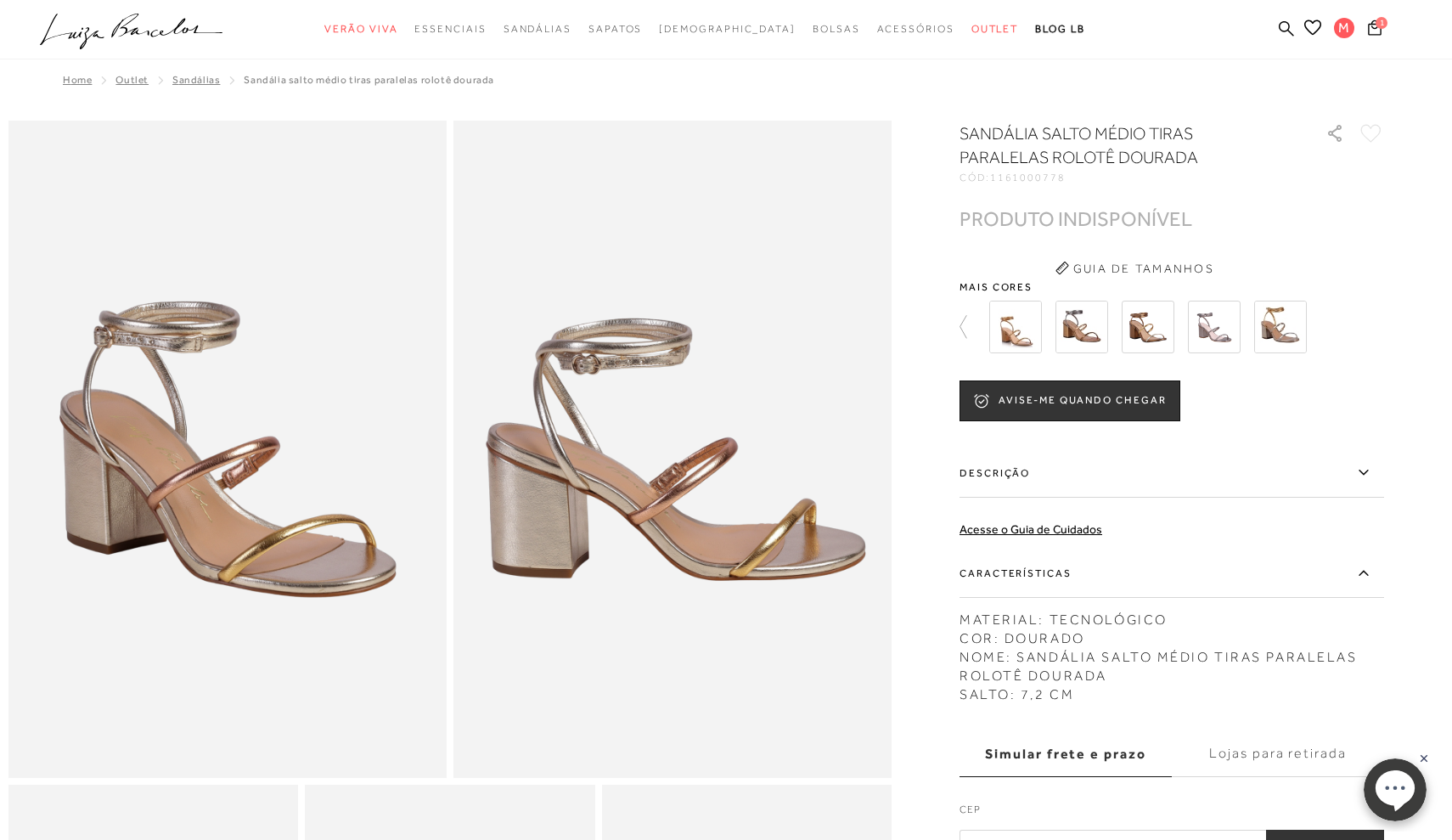
click at [1289, 326] on img at bounding box center [1280, 327] width 53 height 53
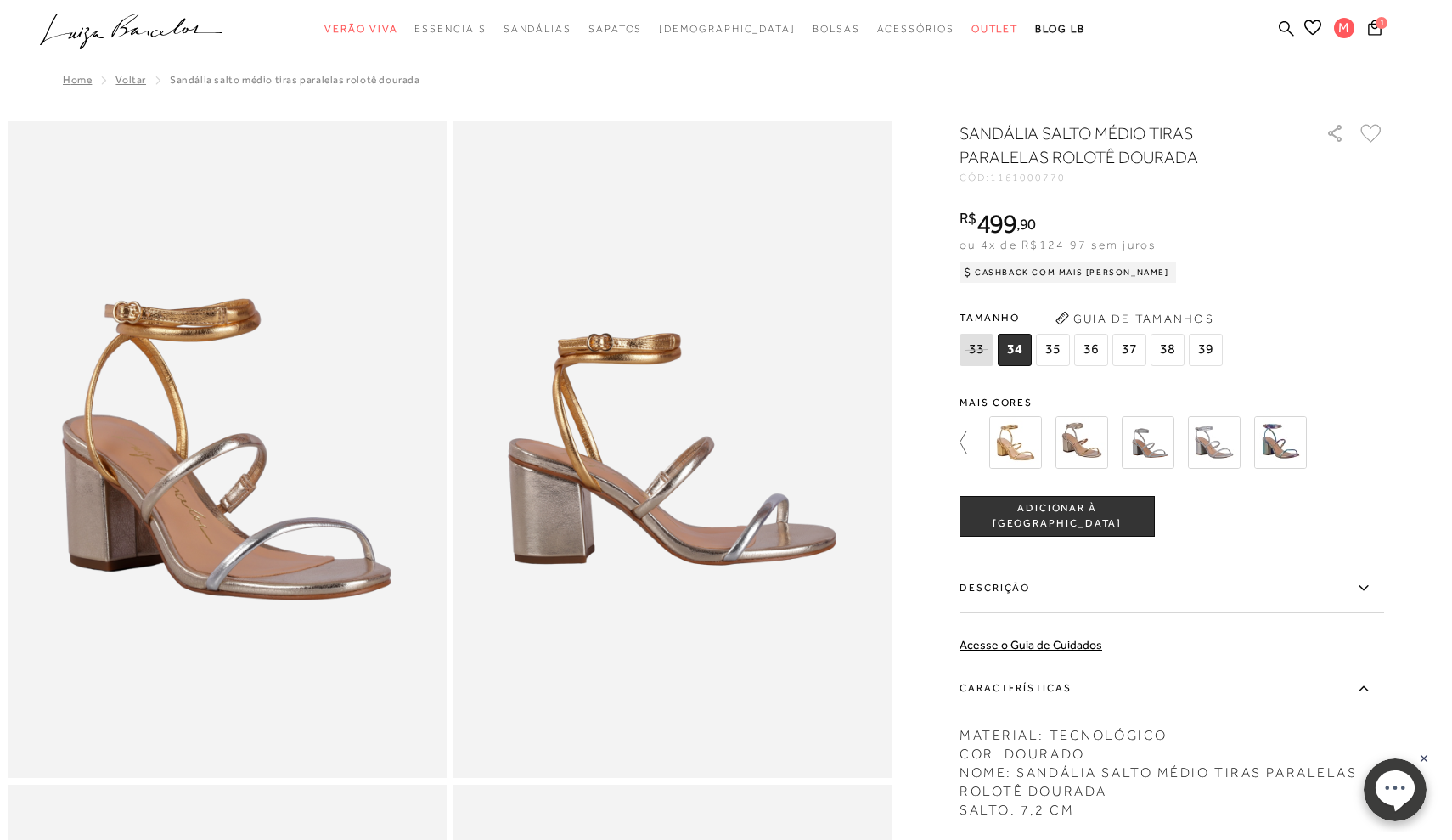
click at [970, 445] on icon at bounding box center [971, 442] width 24 height 24
click at [959, 437] on icon at bounding box center [971, 442] width 24 height 24
